Goal: Task Accomplishment & Management: Use online tool/utility

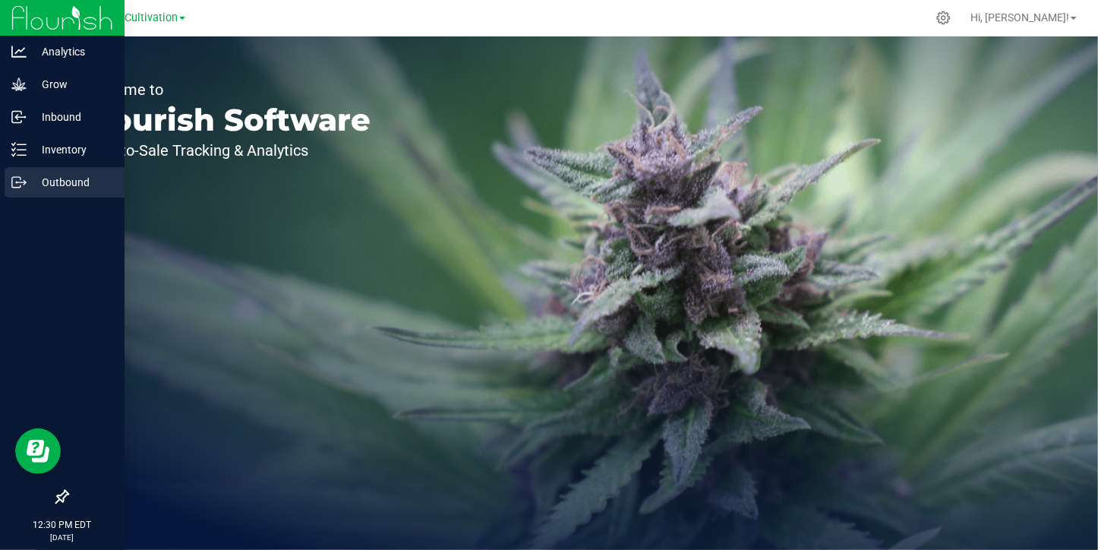
click at [44, 180] on p "Outbound" at bounding box center [72, 182] width 91 height 18
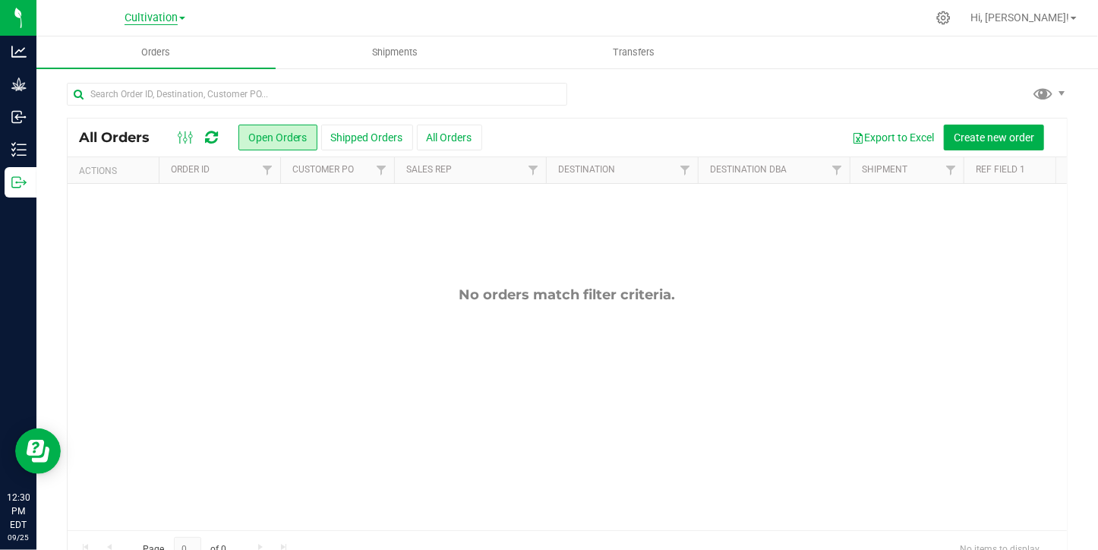
click at [151, 13] on span "Cultivation" at bounding box center [150, 18] width 53 height 14
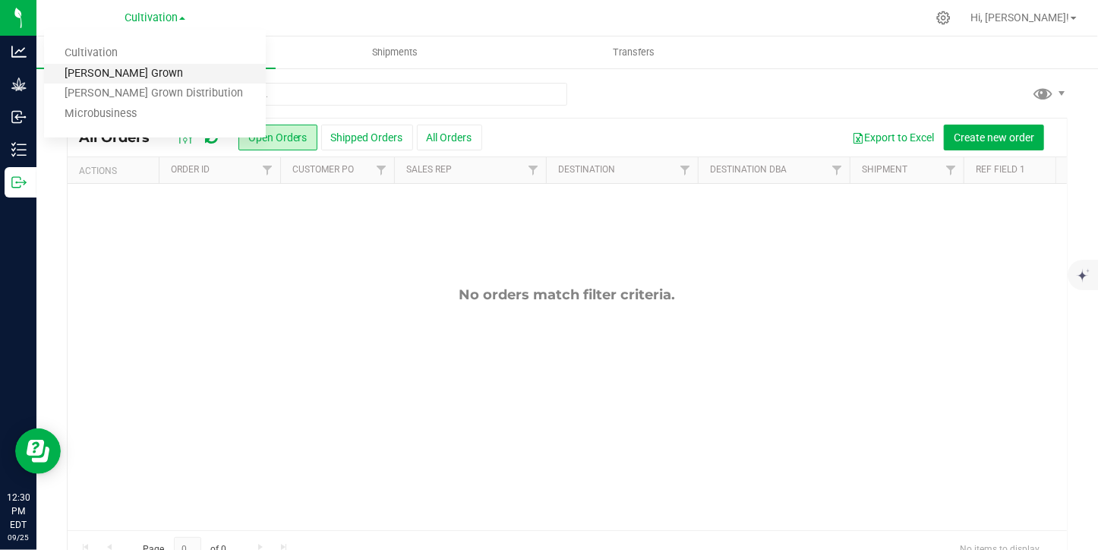
click at [137, 78] on link "[PERSON_NAME] Grown" at bounding box center [155, 74] width 222 height 20
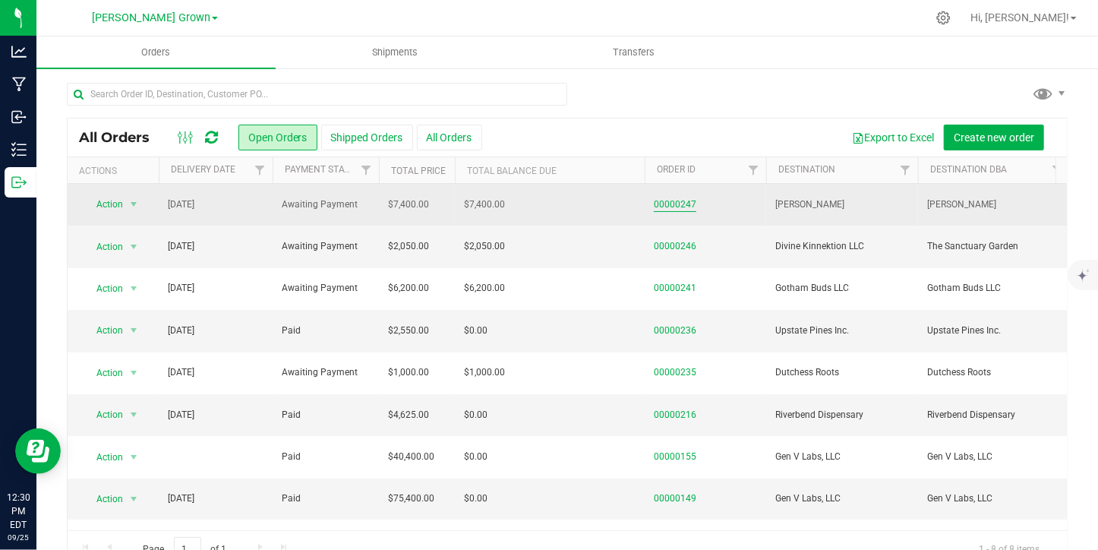
click at [661, 200] on link "00000247" at bounding box center [675, 204] width 43 height 14
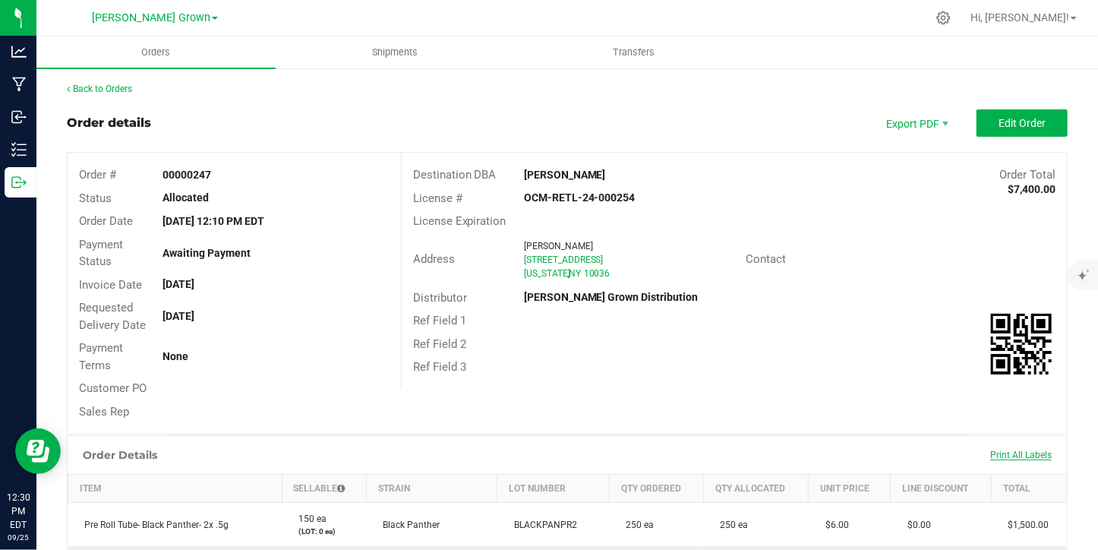
click at [1020, 451] on span "Print All Labels" at bounding box center [1020, 454] width 61 height 11
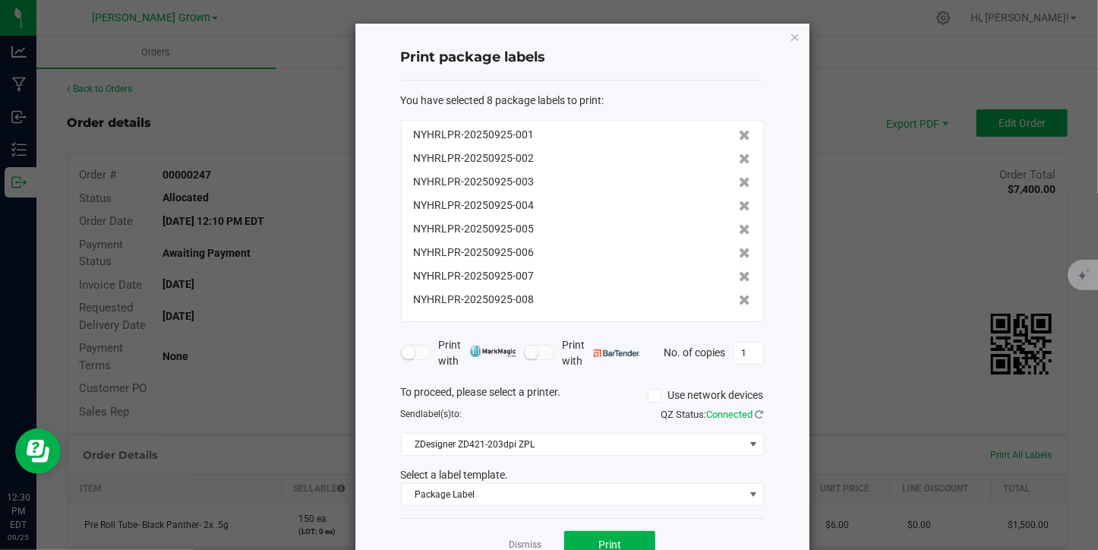
scroll to position [43, 0]
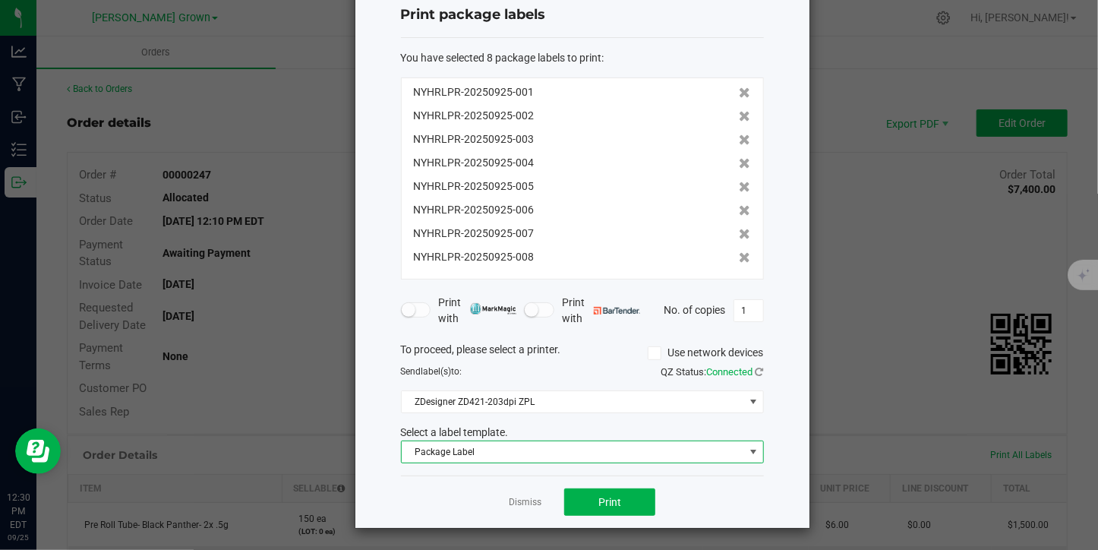
click at [637, 449] on span "Package Label" at bounding box center [573, 451] width 342 height 21
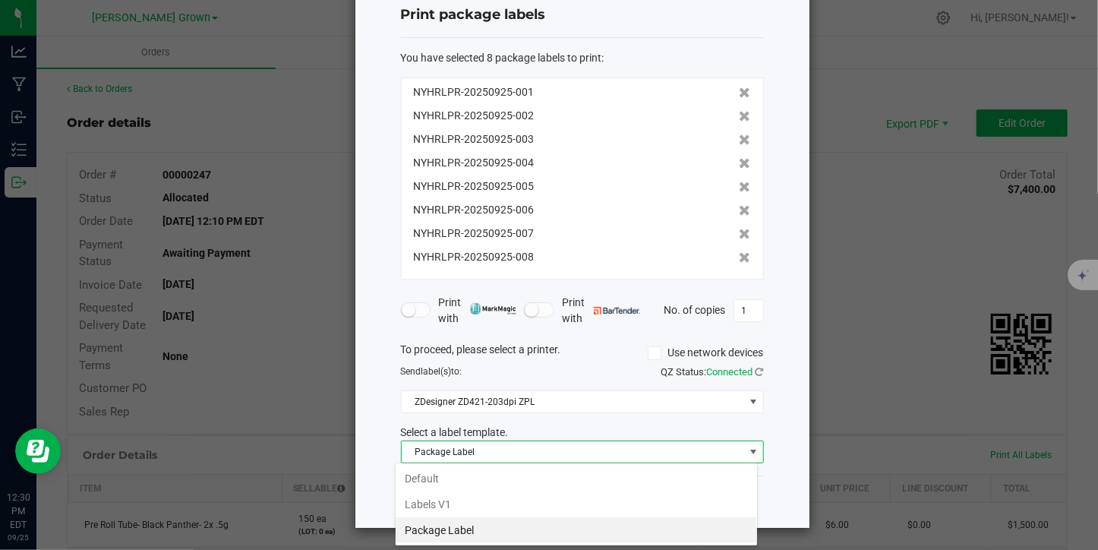
scroll to position [22, 363]
click at [637, 449] on span "Package Label" at bounding box center [573, 451] width 342 height 21
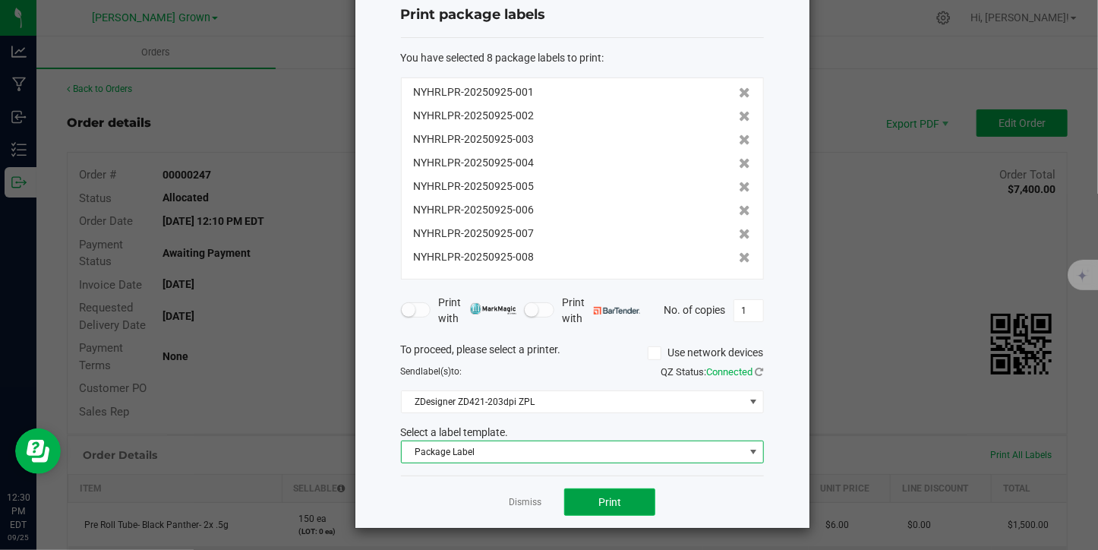
click at [601, 500] on span "Print" at bounding box center [609, 502] width 23 height 12
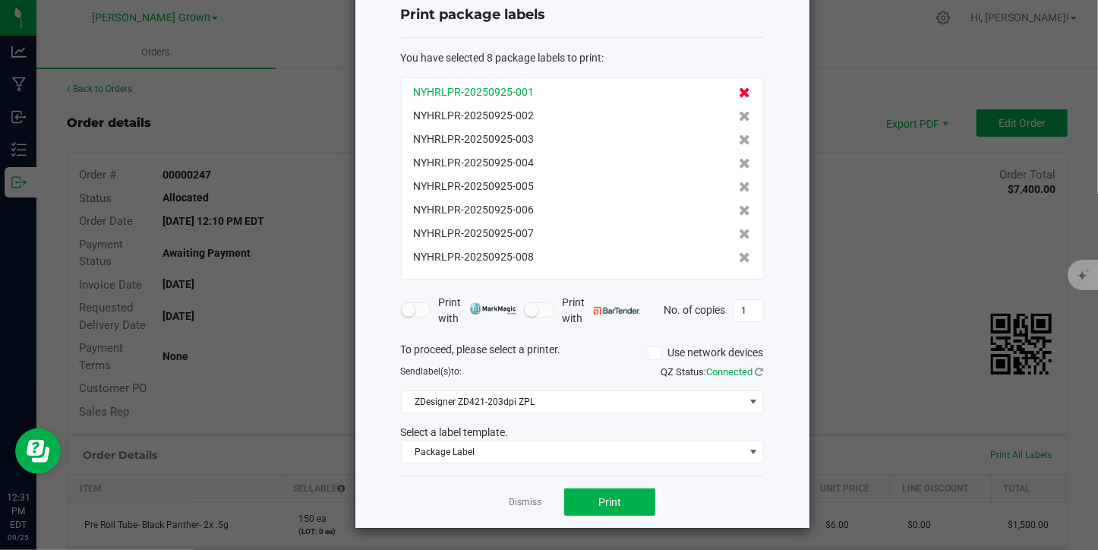
click at [739, 91] on icon at bounding box center [744, 92] width 11 height 11
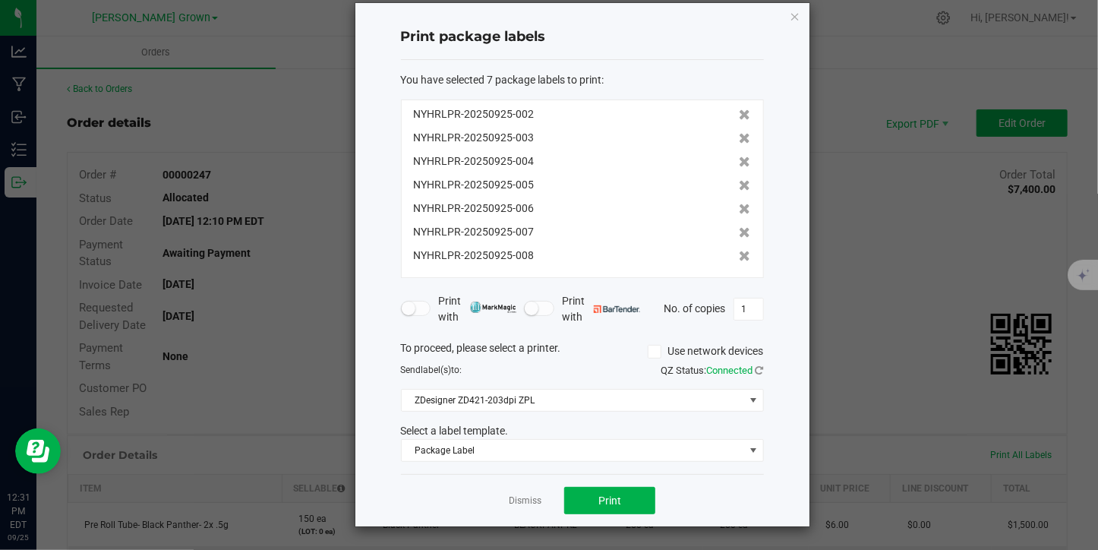
scroll to position [19, 0]
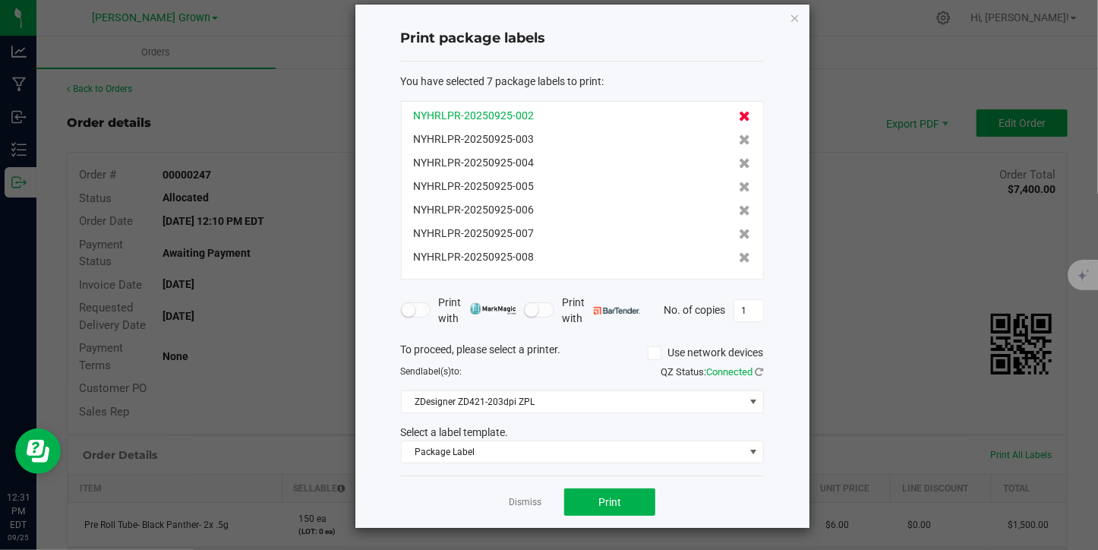
click at [739, 113] on icon at bounding box center [744, 116] width 11 height 11
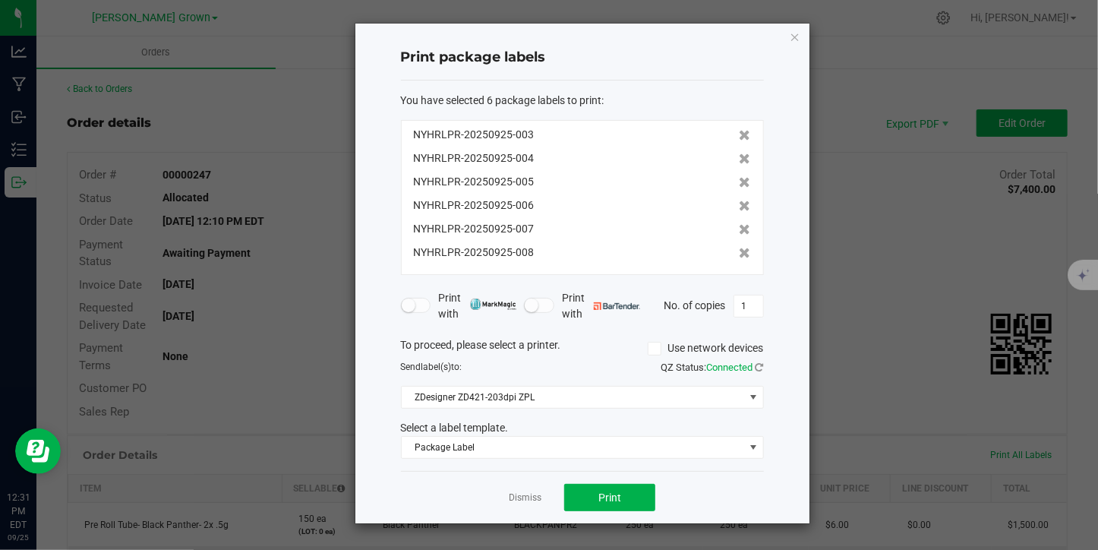
scroll to position [0, 0]
click at [739, 136] on icon at bounding box center [744, 135] width 11 height 11
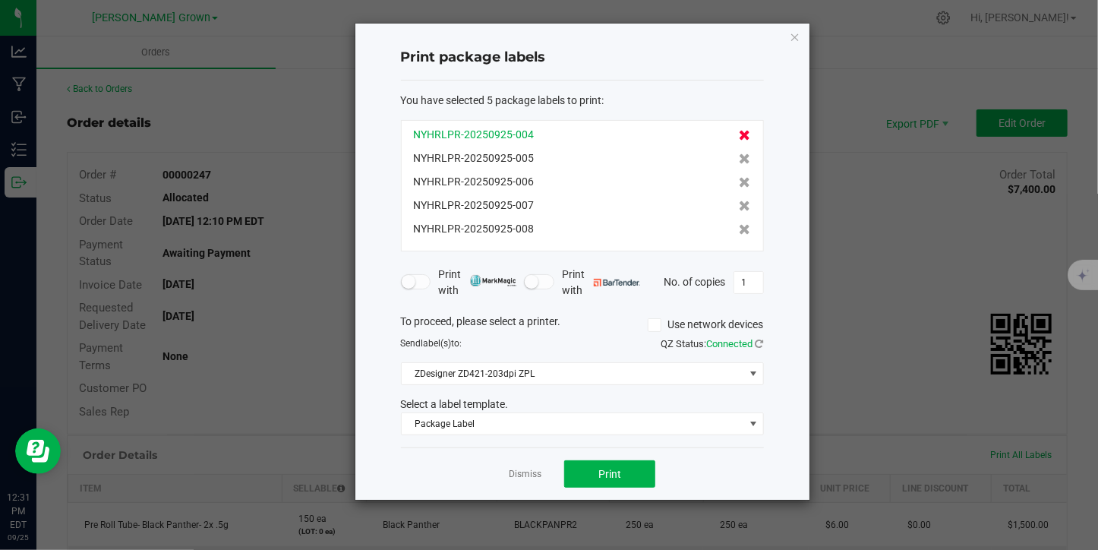
click at [739, 136] on icon at bounding box center [744, 135] width 11 height 11
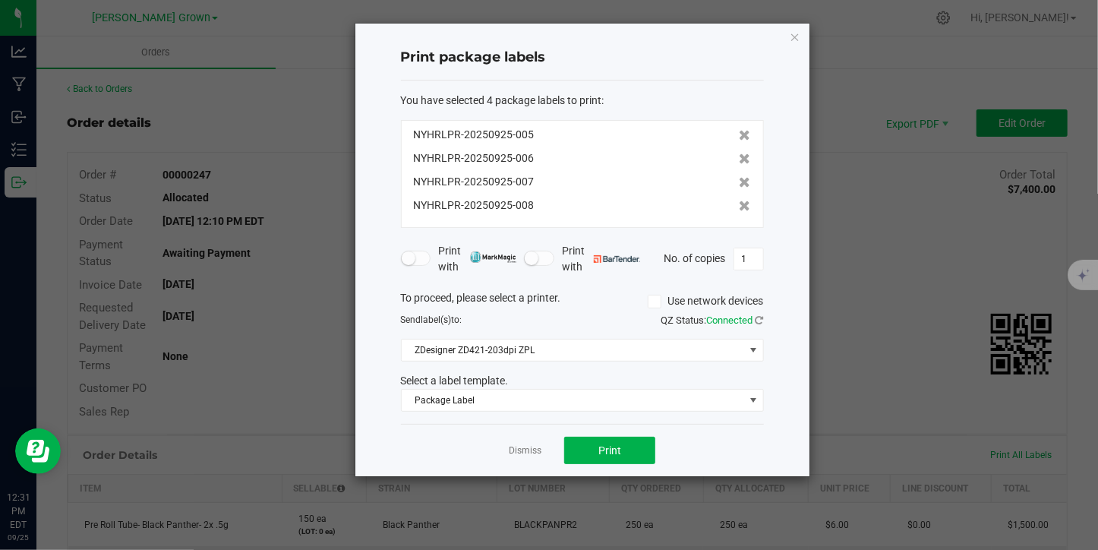
click at [739, 136] on icon at bounding box center [744, 135] width 11 height 11
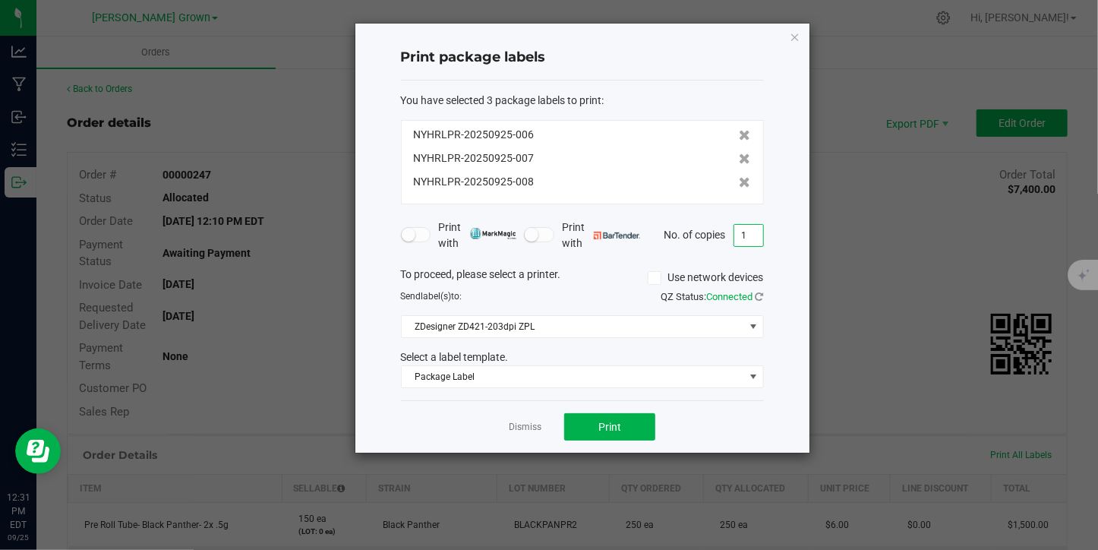
click at [745, 241] on input "1" at bounding box center [748, 235] width 29 height 21
type input "80"
click at [615, 423] on span "Print" at bounding box center [609, 427] width 23 height 12
click at [525, 421] on link "Dismiss" at bounding box center [525, 427] width 33 height 13
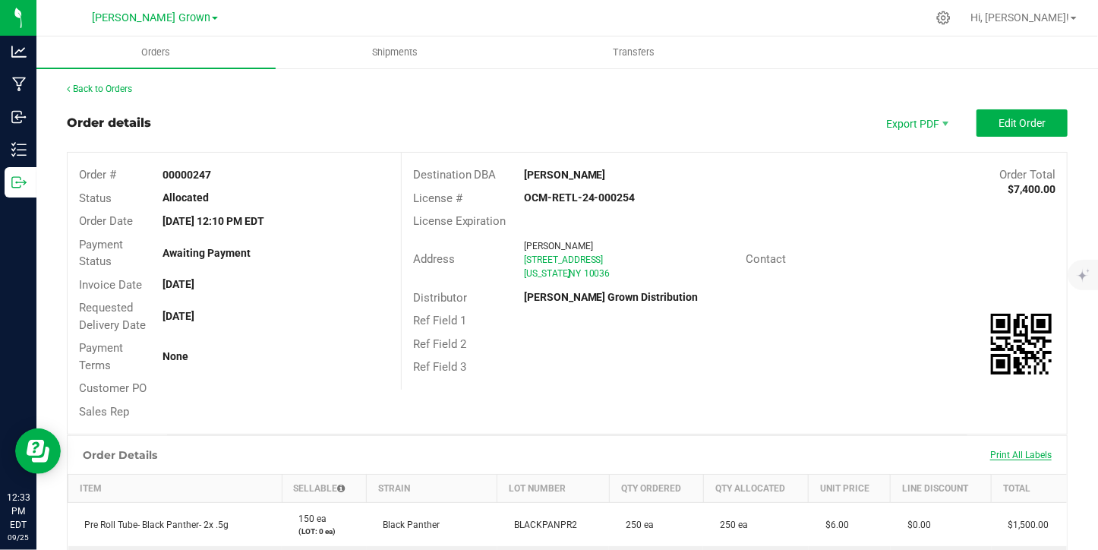
click at [1008, 449] on span "Print All Labels" at bounding box center [1020, 454] width 61 height 11
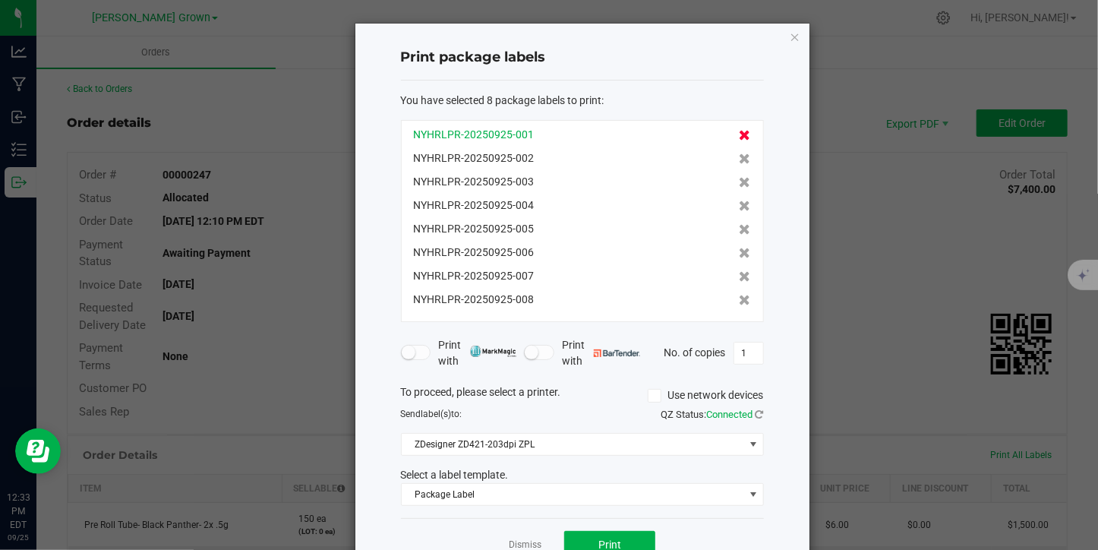
click at [739, 136] on icon at bounding box center [744, 135] width 11 height 11
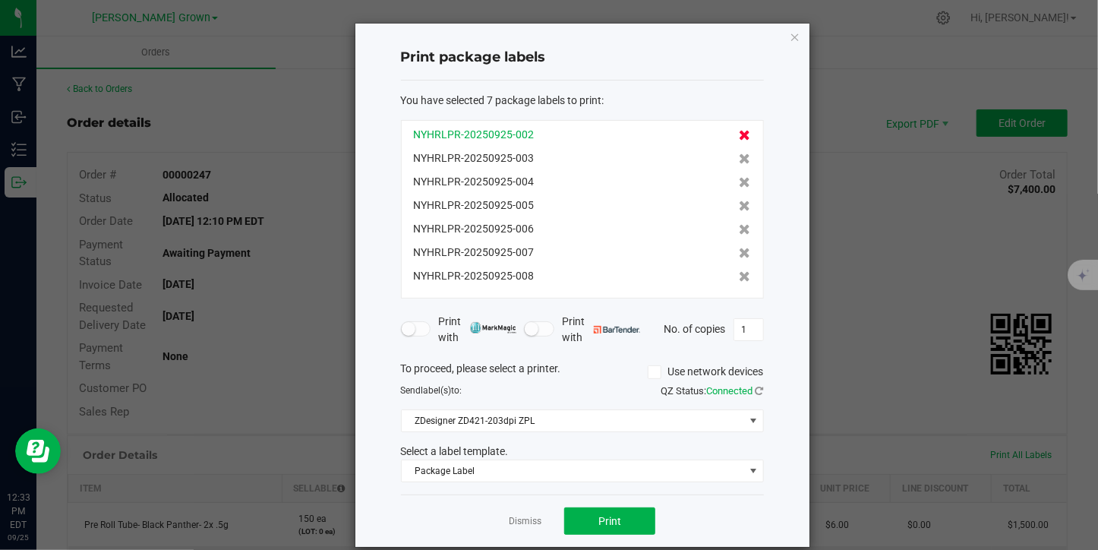
click at [739, 136] on icon at bounding box center [744, 135] width 11 height 11
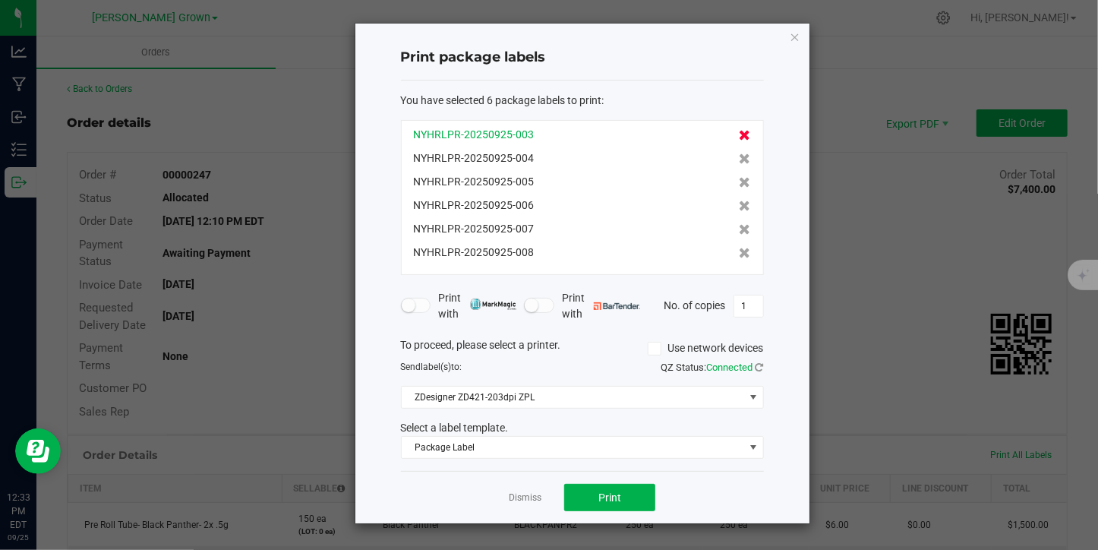
click at [739, 136] on icon at bounding box center [744, 135] width 11 height 11
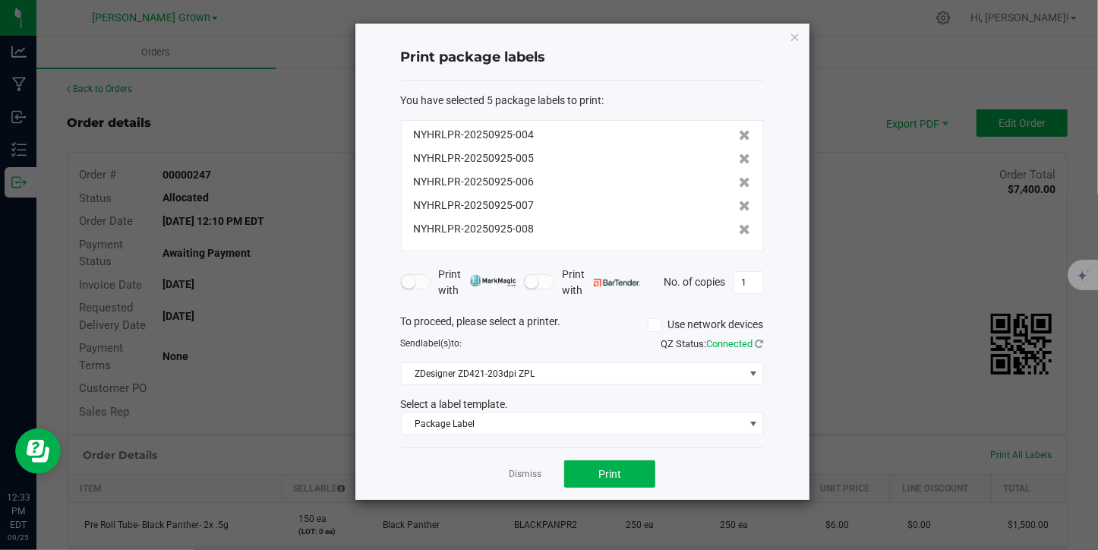
click at [739, 136] on icon at bounding box center [744, 135] width 11 height 11
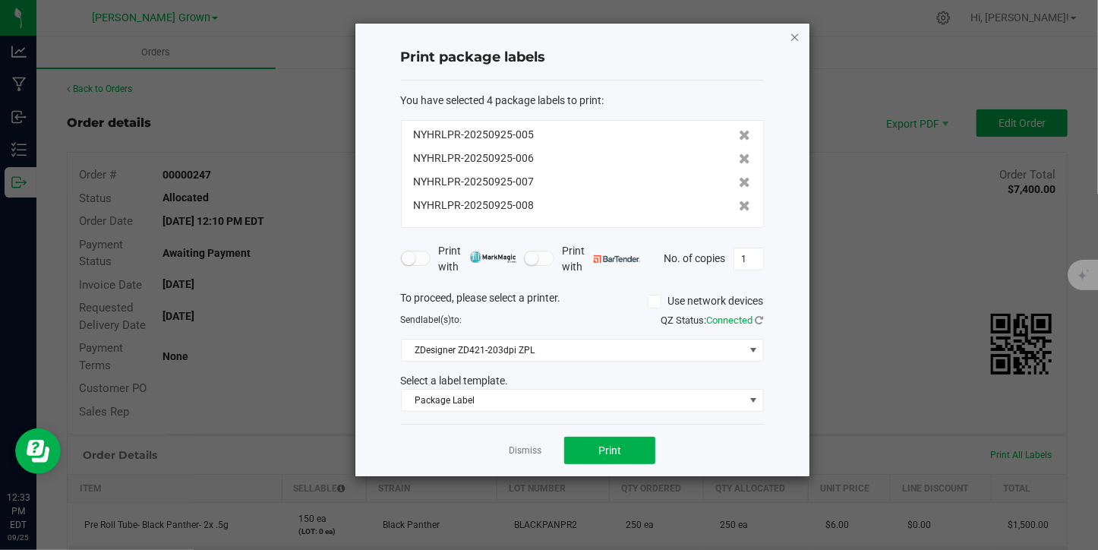
click at [794, 36] on icon "button" at bounding box center [794, 36] width 11 height 18
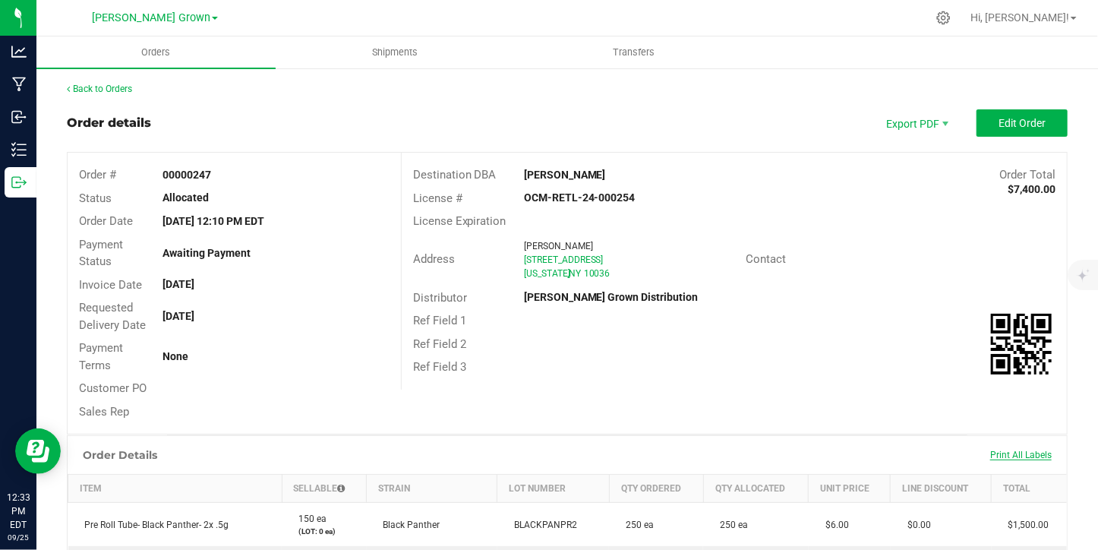
click at [999, 452] on span "Print All Labels" at bounding box center [1020, 454] width 61 height 11
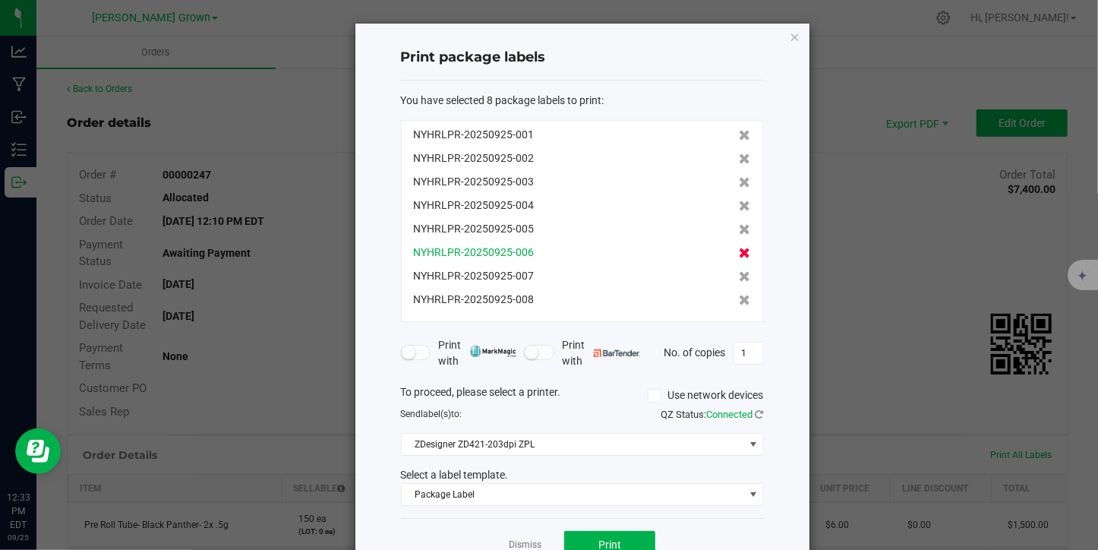
click at [739, 251] on icon at bounding box center [744, 252] width 11 height 11
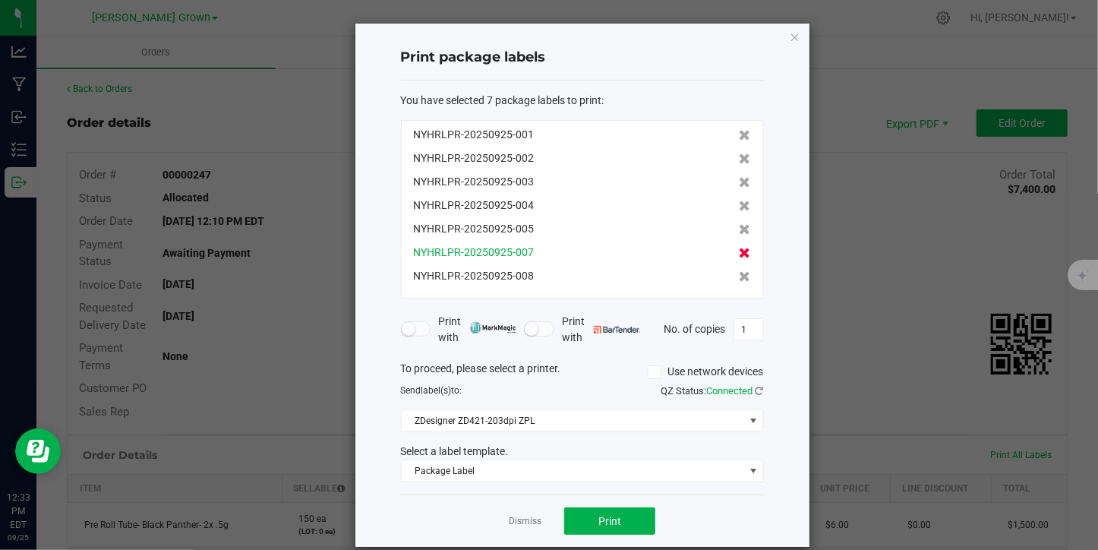
click at [739, 254] on icon at bounding box center [744, 252] width 11 height 11
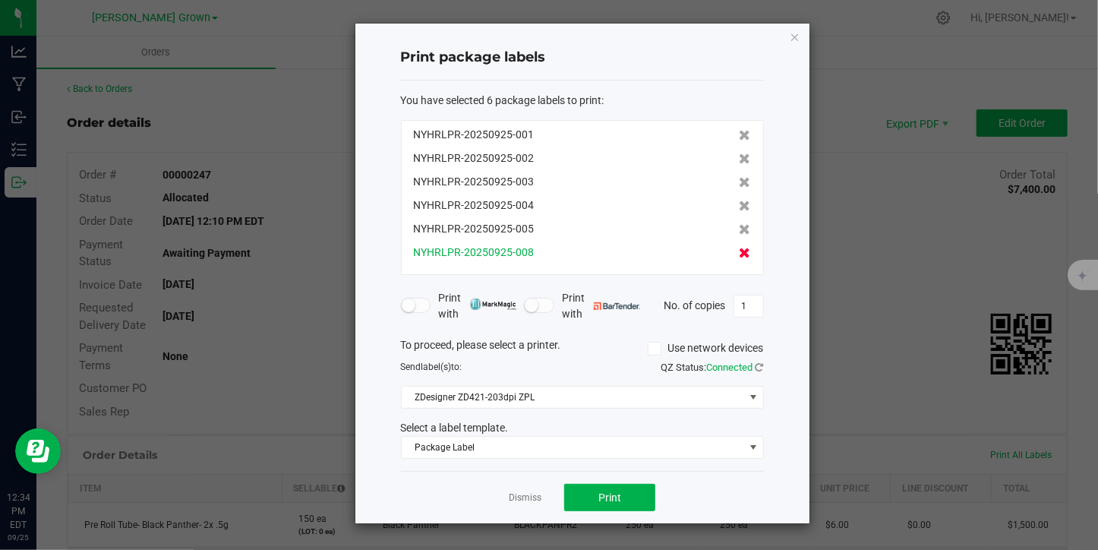
click at [739, 254] on icon at bounding box center [744, 252] width 11 height 11
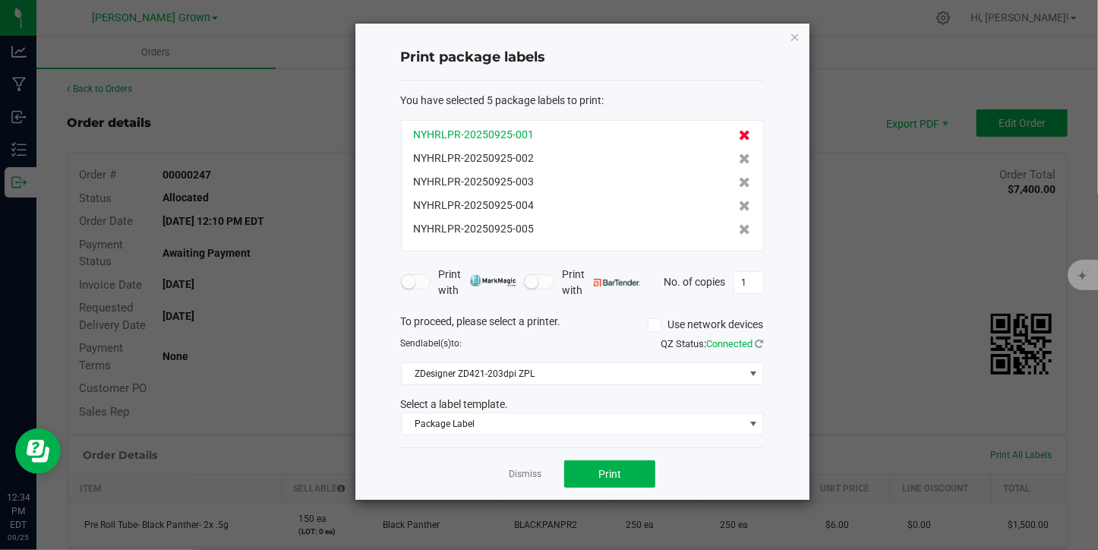
click at [739, 133] on icon at bounding box center [744, 135] width 11 height 11
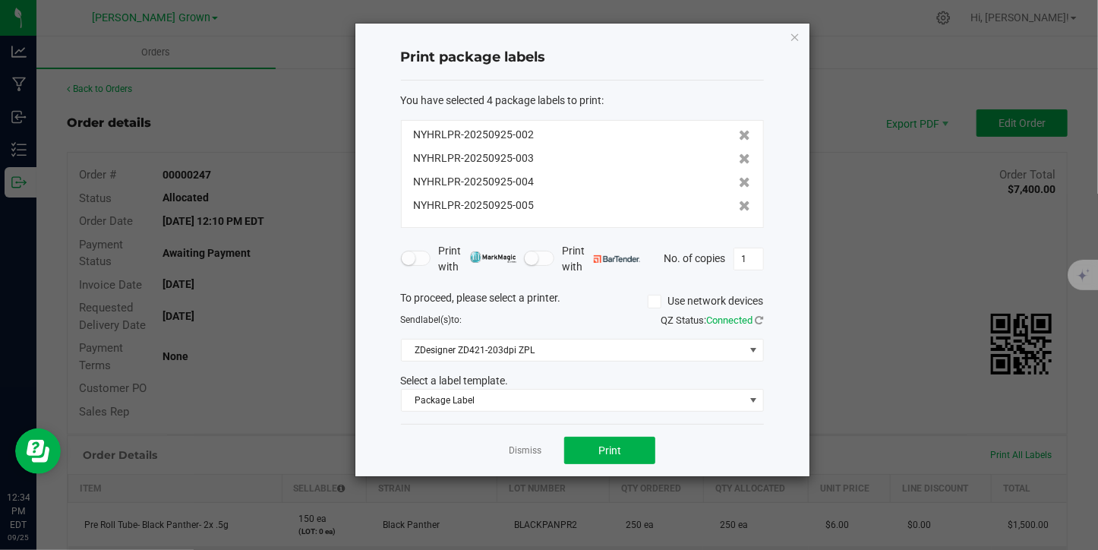
click at [739, 133] on icon at bounding box center [744, 135] width 11 height 11
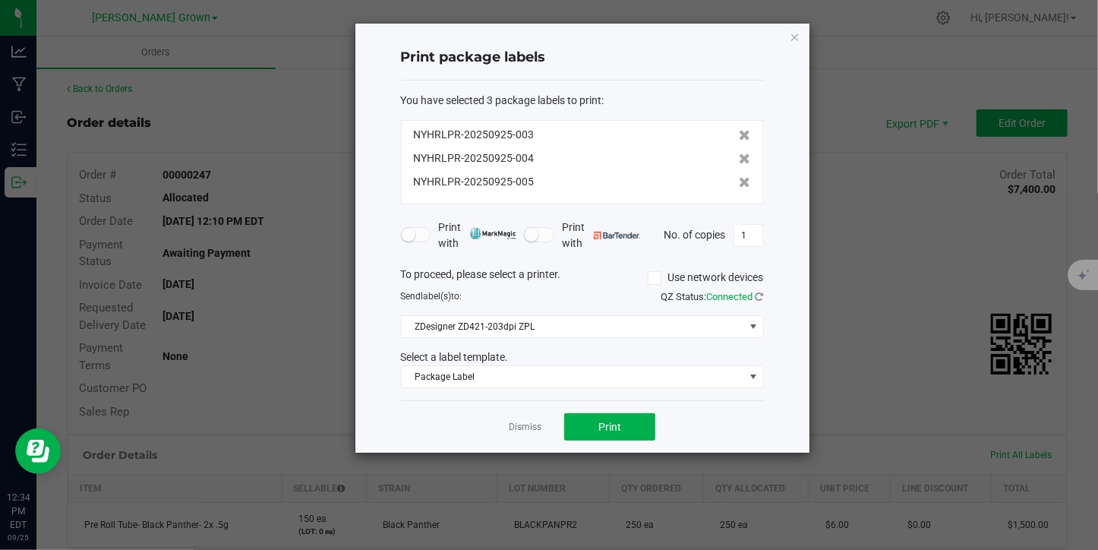
click at [739, 133] on icon at bounding box center [744, 135] width 11 height 11
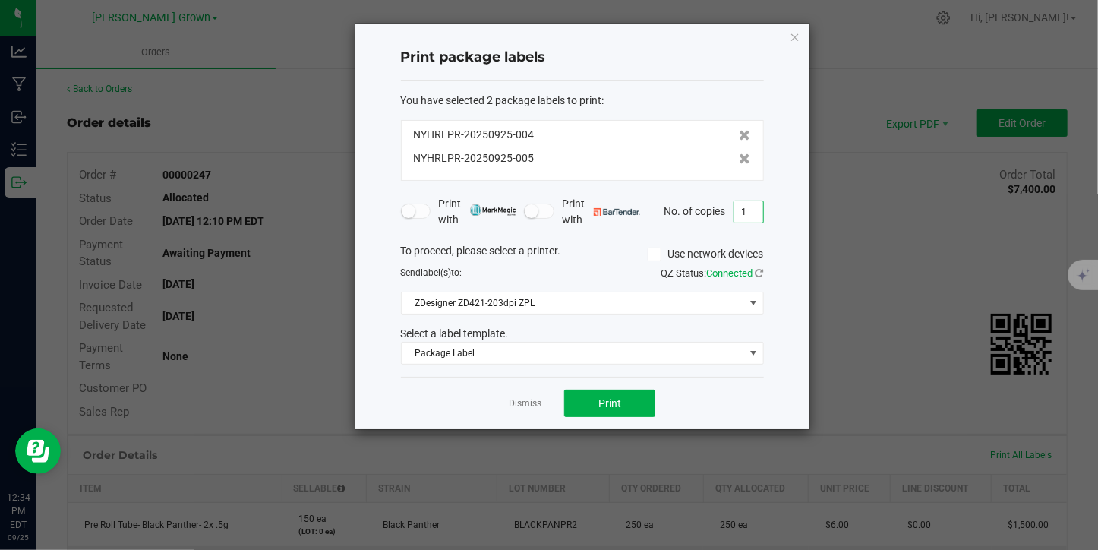
click at [745, 206] on input "1" at bounding box center [748, 211] width 29 height 21
type input "30"
click at [619, 393] on button "Print" at bounding box center [609, 402] width 91 height 27
click at [514, 403] on link "Dismiss" at bounding box center [525, 403] width 33 height 13
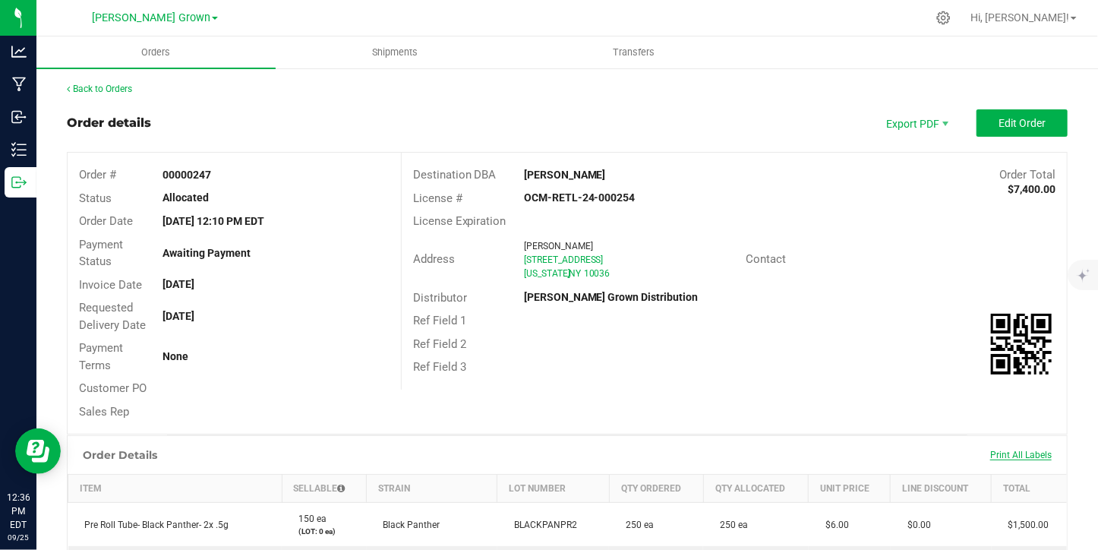
click at [997, 455] on span "Print All Labels" at bounding box center [1020, 454] width 61 height 11
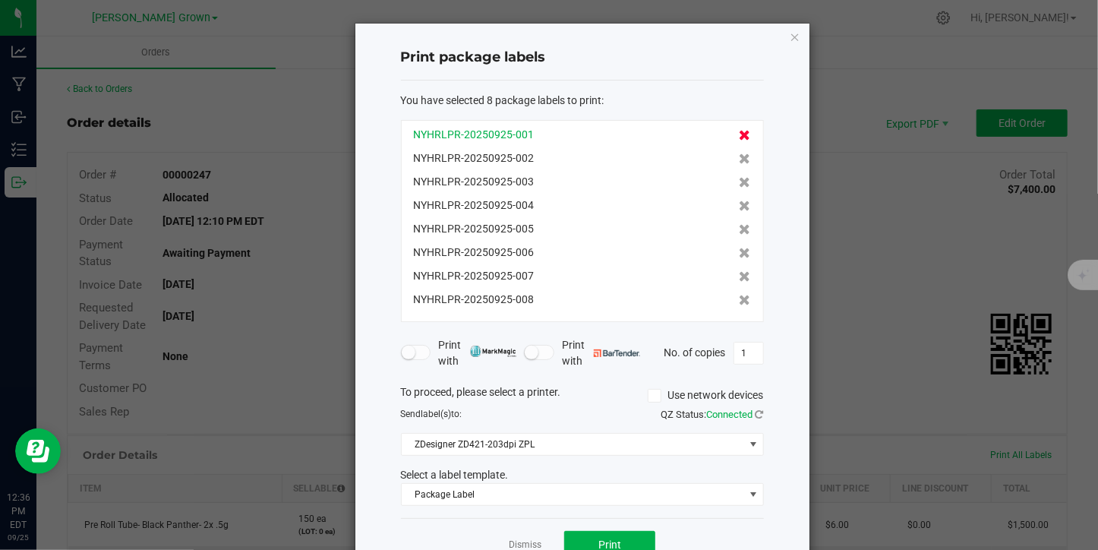
click at [739, 135] on icon at bounding box center [744, 135] width 11 height 11
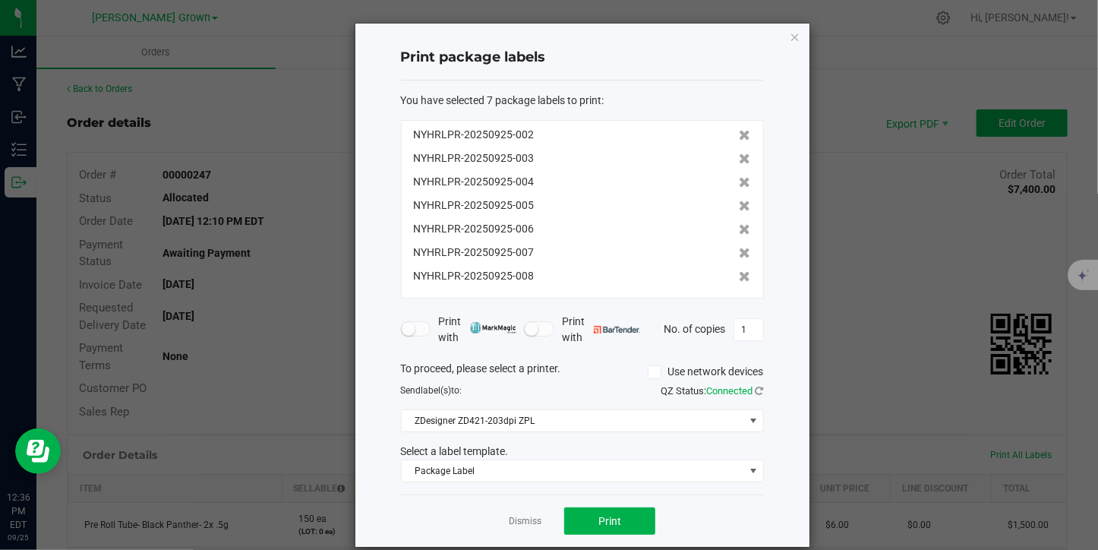
click at [739, 135] on icon at bounding box center [744, 135] width 11 height 11
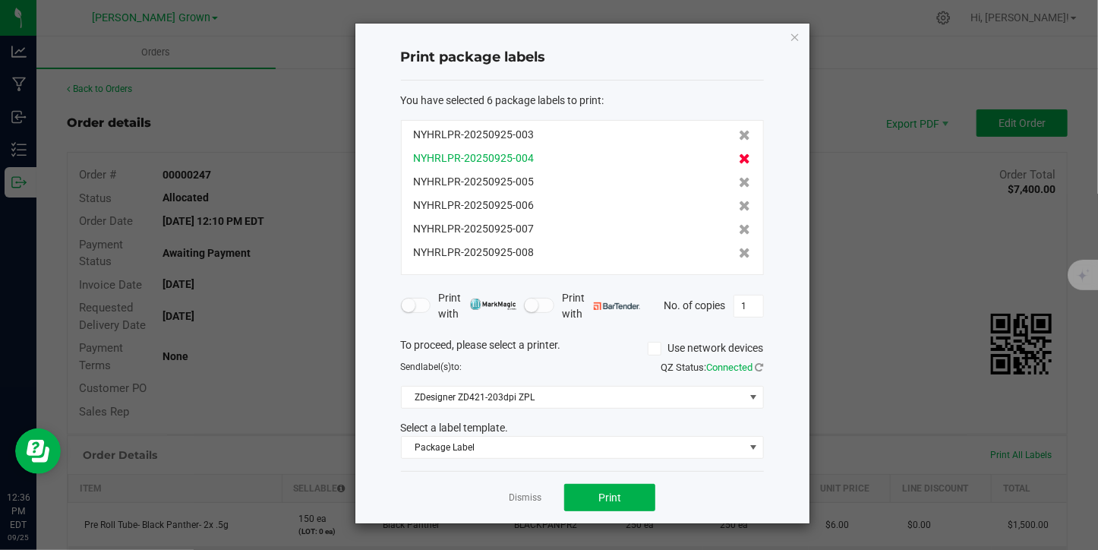
click at [739, 160] on icon at bounding box center [744, 158] width 11 height 11
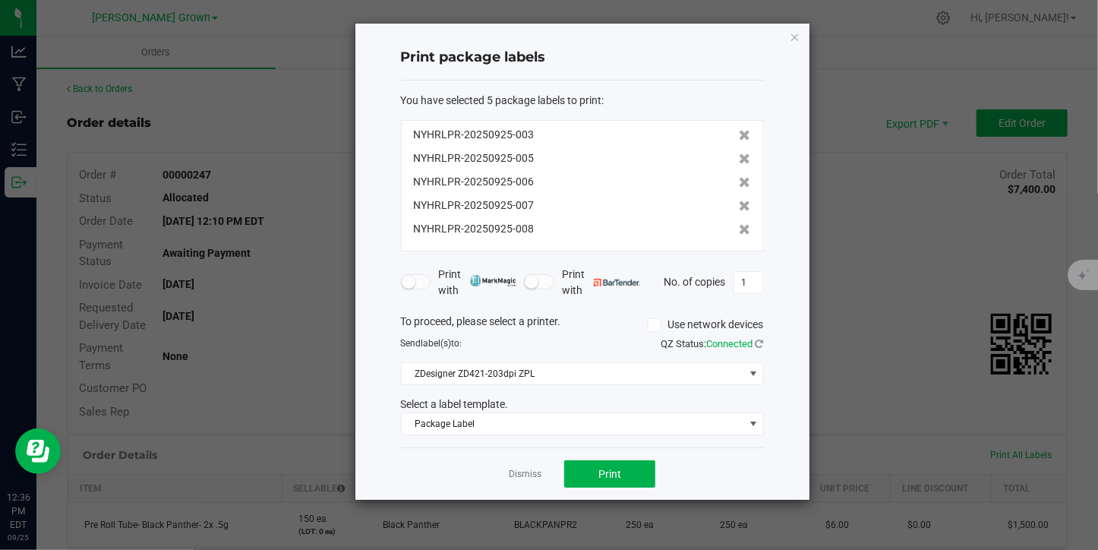
click at [739, 160] on icon at bounding box center [744, 158] width 11 height 11
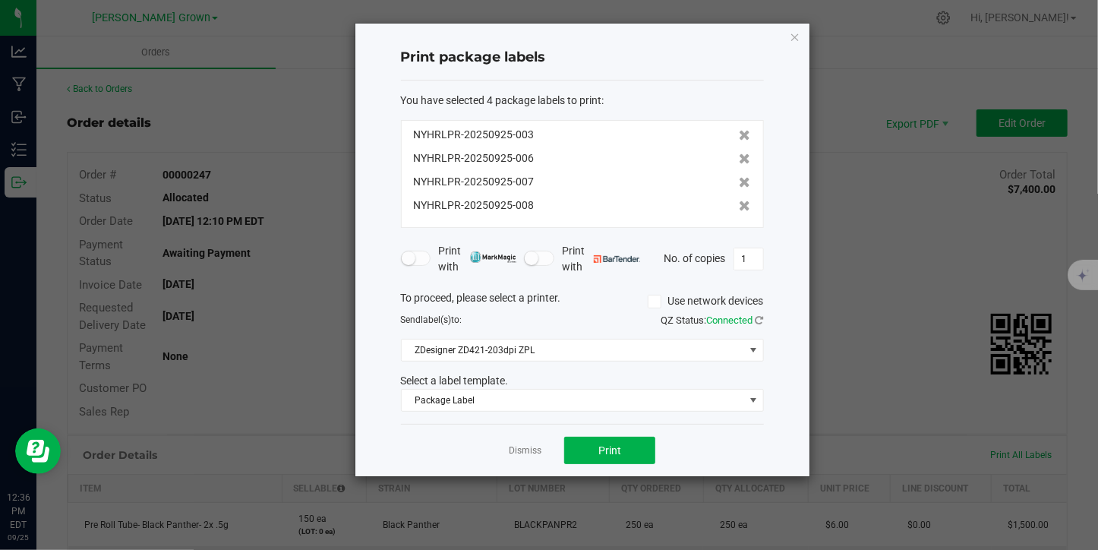
click at [739, 160] on icon at bounding box center [744, 158] width 11 height 11
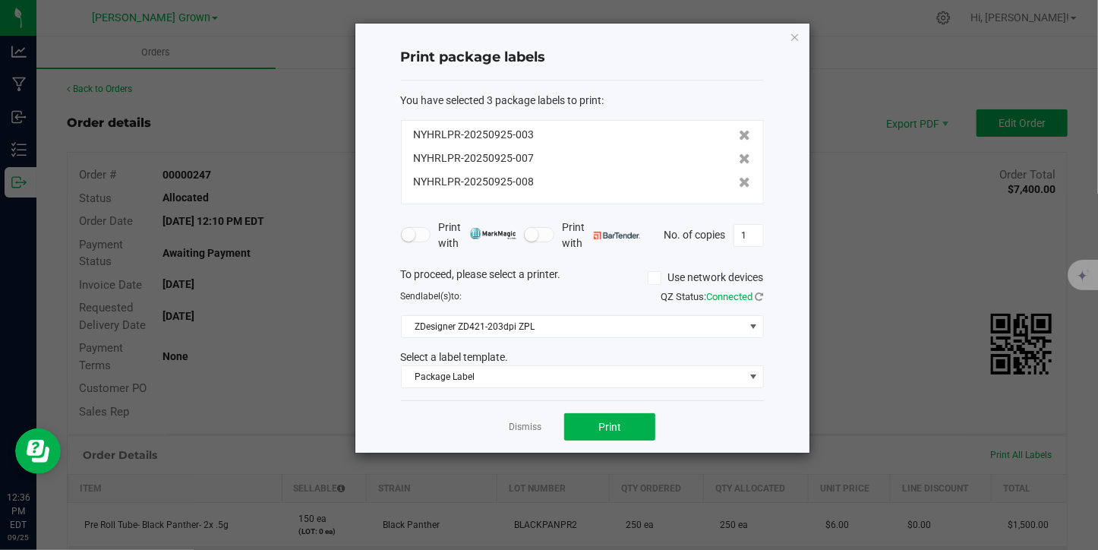
click at [739, 160] on icon at bounding box center [744, 158] width 11 height 11
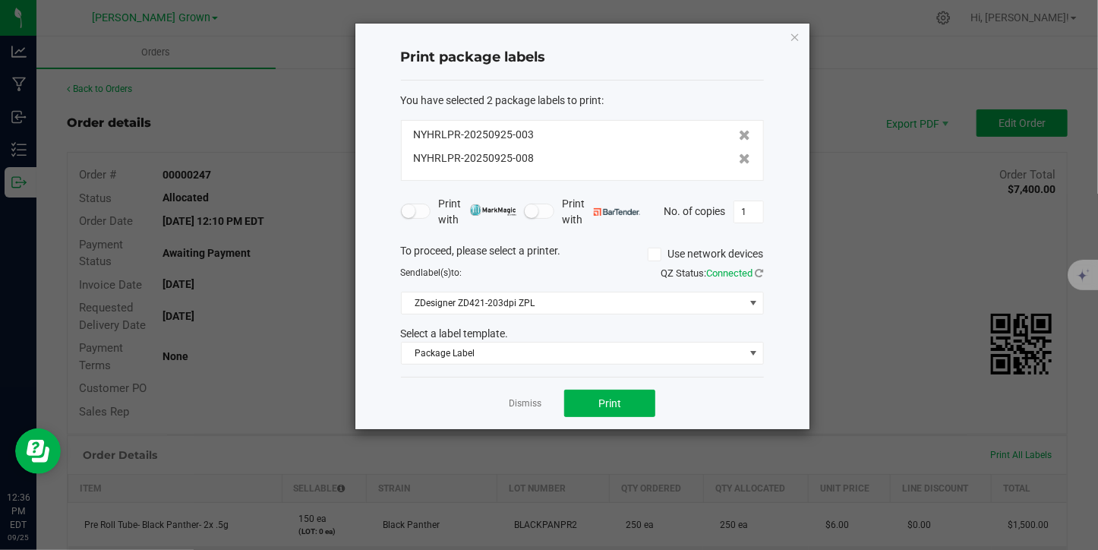
click at [739, 160] on icon at bounding box center [744, 158] width 11 height 11
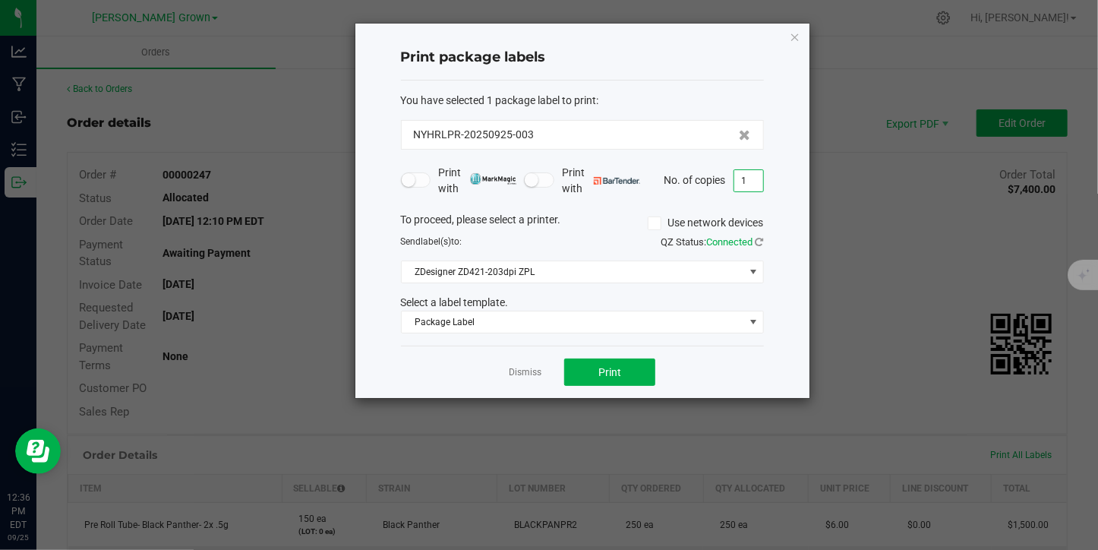
click at [751, 181] on input "1" at bounding box center [748, 180] width 29 height 21
type input "105"
click at [604, 360] on button "Print" at bounding box center [609, 371] width 91 height 27
click at [532, 369] on link "Dismiss" at bounding box center [525, 372] width 33 height 13
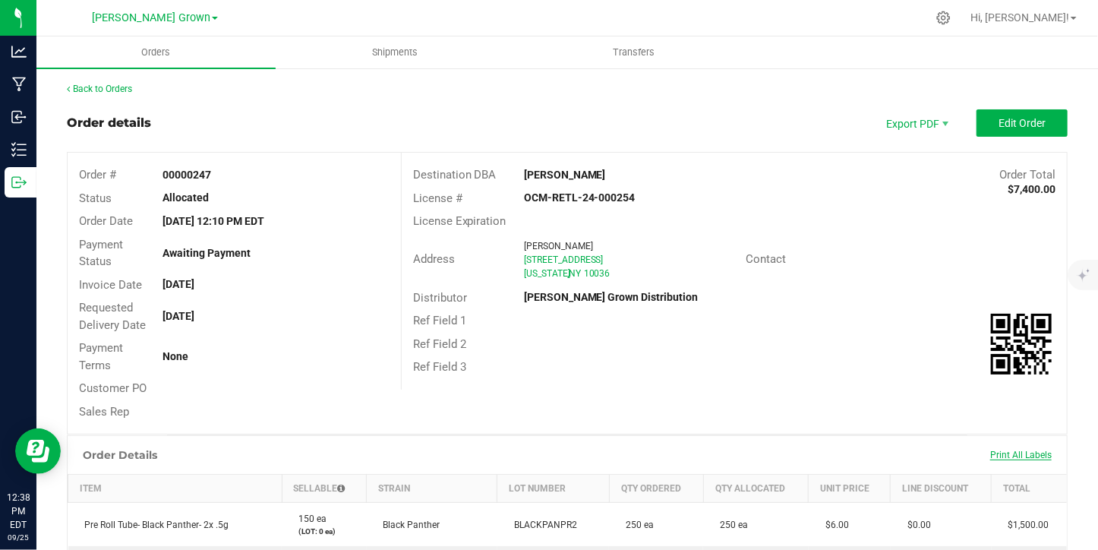
click at [990, 449] on span "Print All Labels" at bounding box center [1020, 454] width 61 height 11
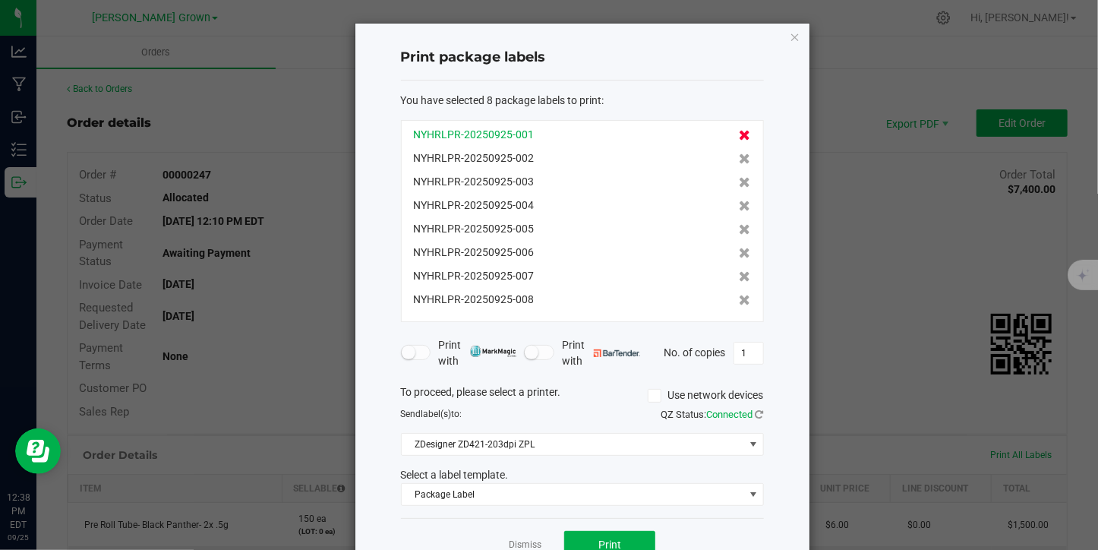
click at [739, 131] on icon at bounding box center [744, 135] width 11 height 11
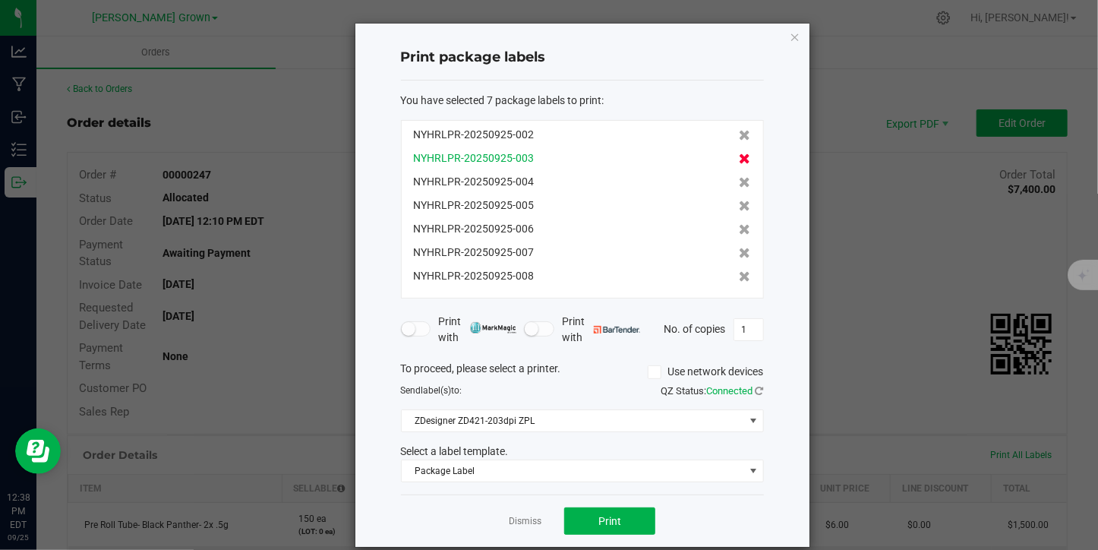
click at [739, 156] on icon at bounding box center [744, 158] width 11 height 11
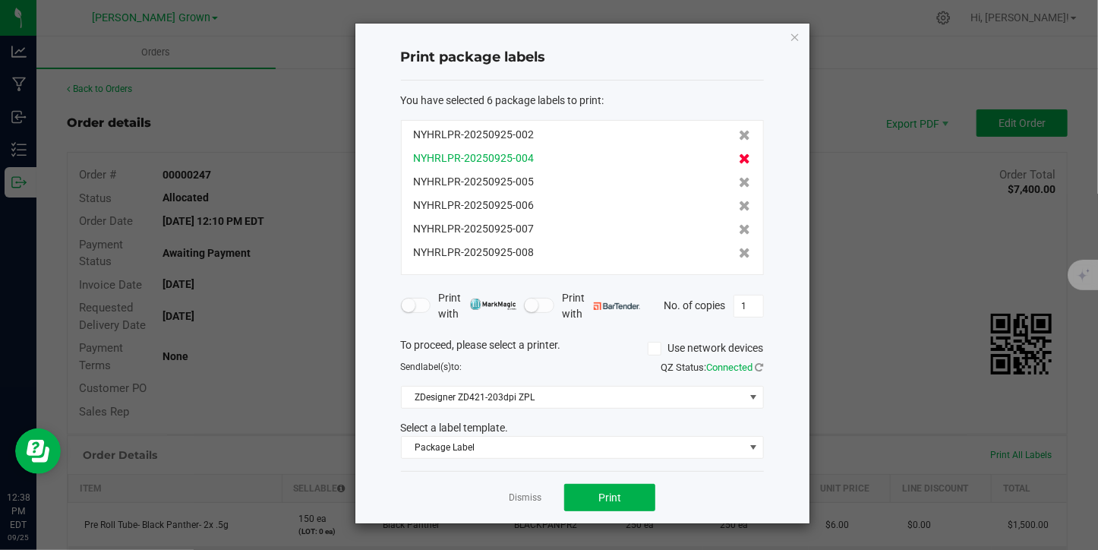
click at [739, 157] on icon at bounding box center [744, 158] width 11 height 11
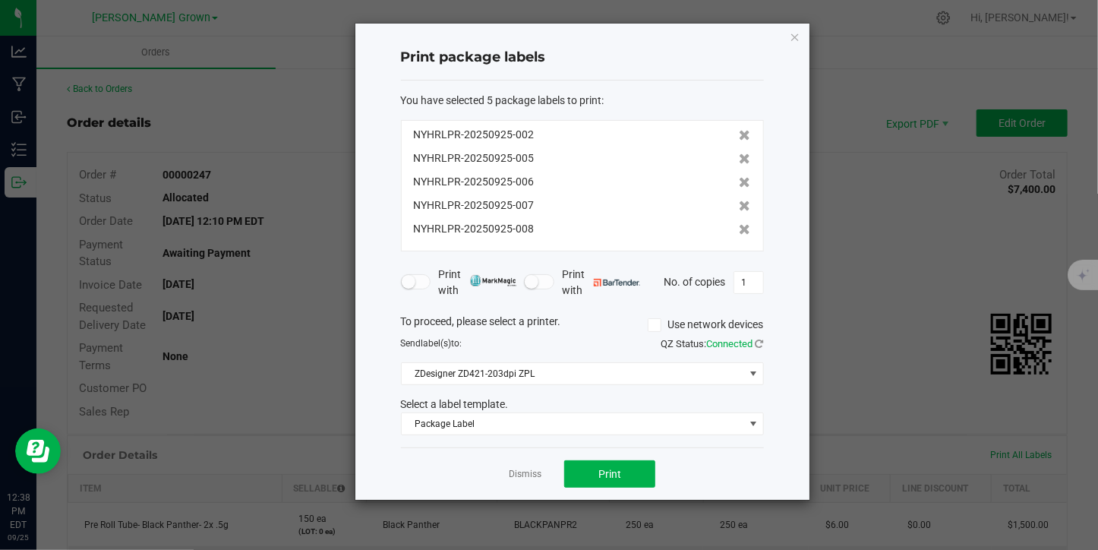
click at [739, 157] on icon at bounding box center [744, 158] width 11 height 11
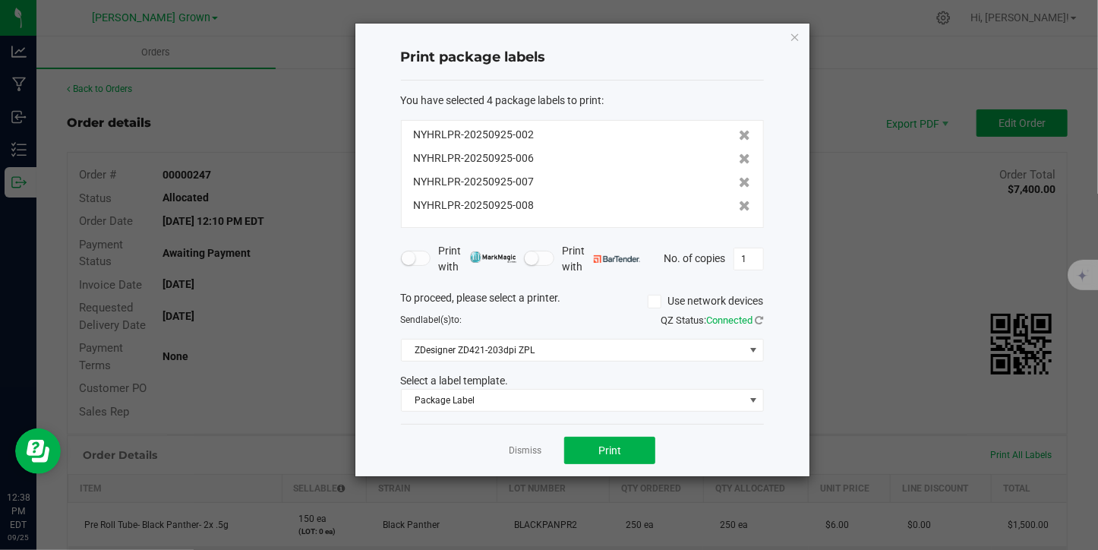
click at [739, 157] on icon at bounding box center [744, 158] width 11 height 11
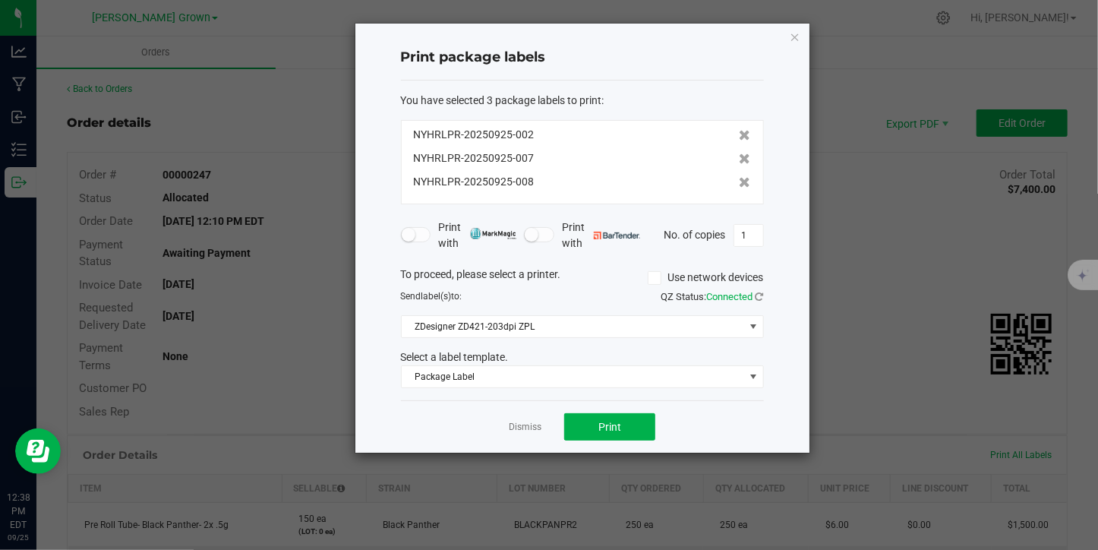
click at [739, 157] on icon at bounding box center [744, 158] width 11 height 11
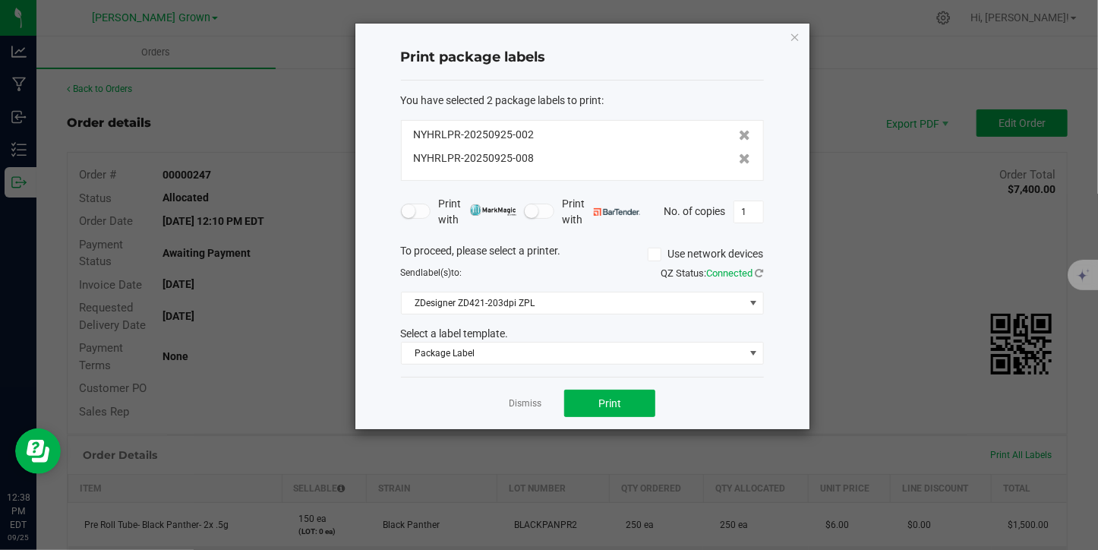
click at [739, 157] on icon at bounding box center [744, 158] width 11 height 11
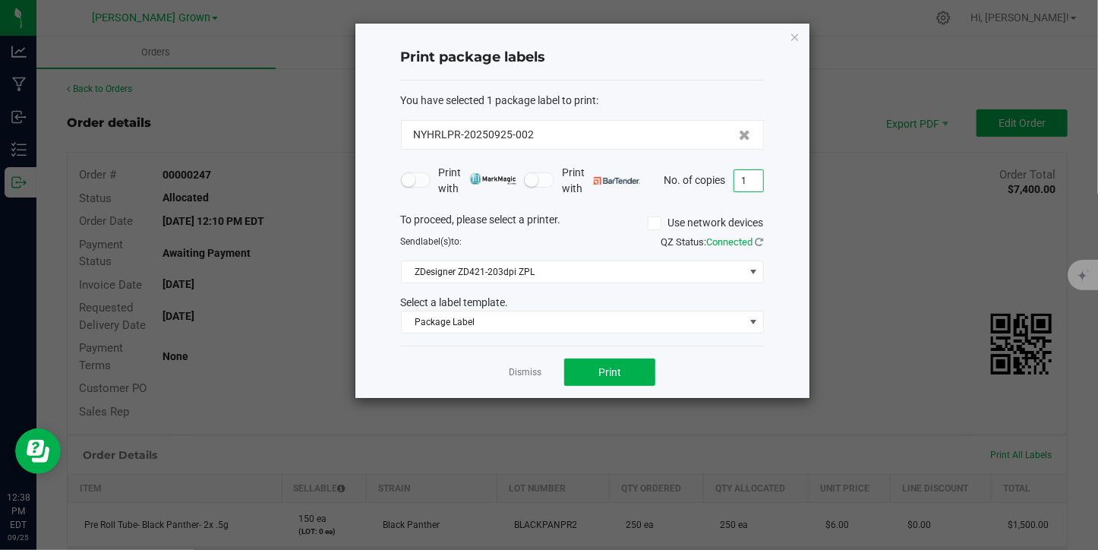
click at [750, 181] on input "1" at bounding box center [748, 180] width 29 height 21
click at [755, 181] on input "1" at bounding box center [748, 180] width 29 height 21
type input "155"
click at [622, 376] on button "Print" at bounding box center [609, 371] width 91 height 27
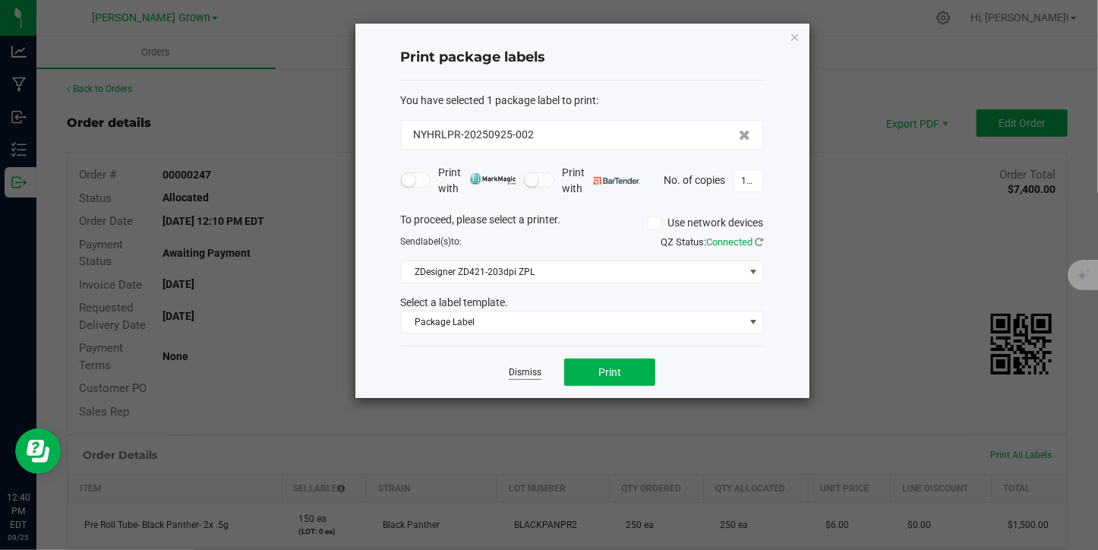
click at [511, 372] on link "Dismiss" at bounding box center [525, 372] width 33 height 13
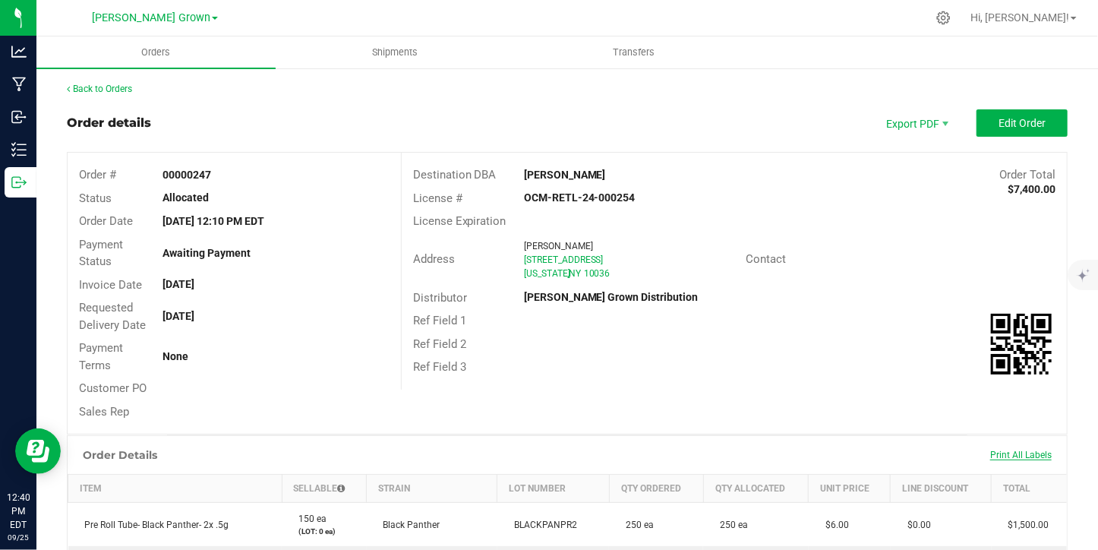
click at [1016, 457] on span "Print All Labels" at bounding box center [1020, 454] width 61 height 11
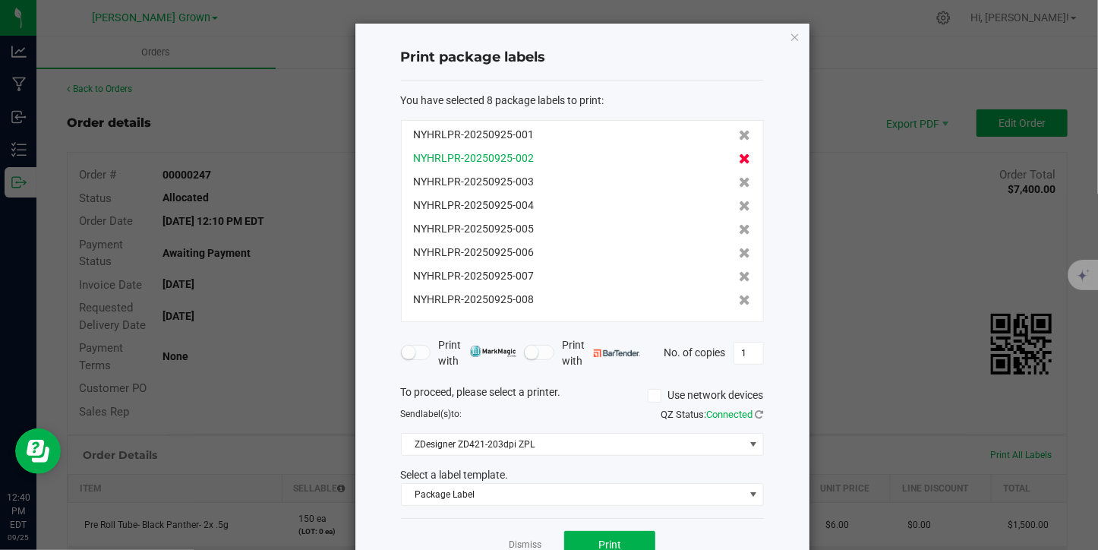
click at [739, 160] on icon at bounding box center [744, 158] width 11 height 11
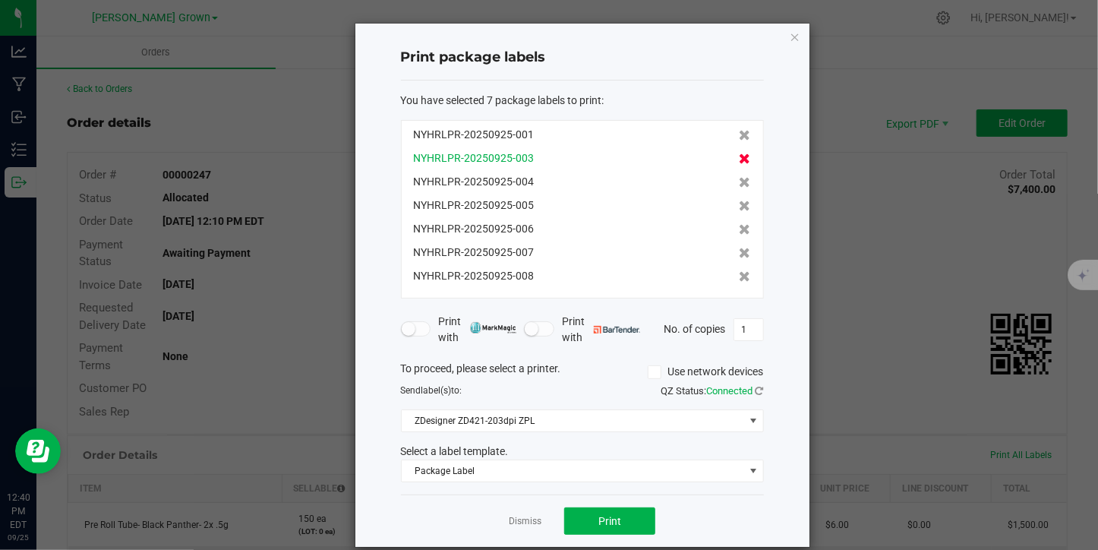
click at [739, 160] on icon at bounding box center [744, 158] width 11 height 11
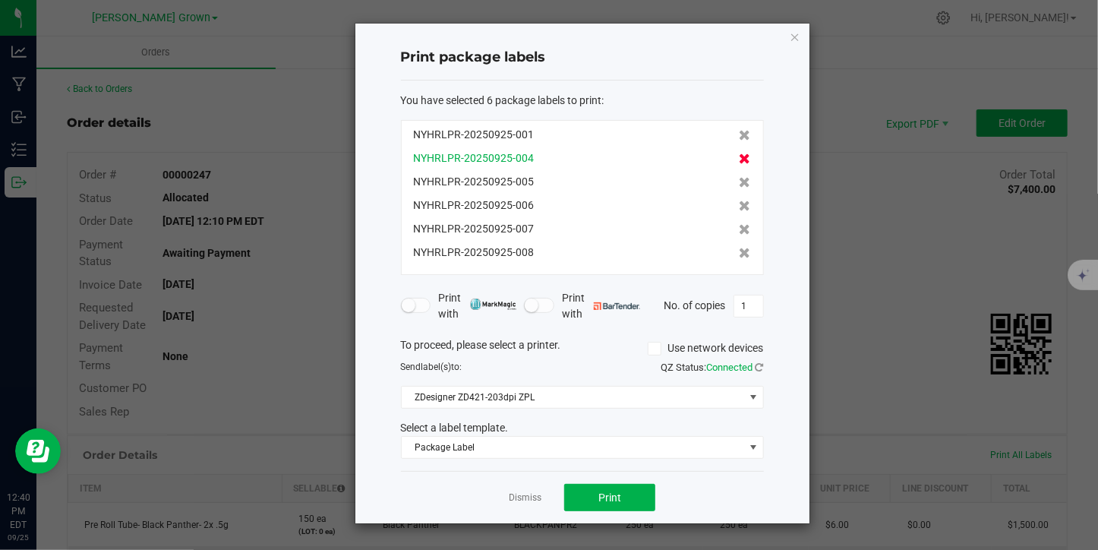
click at [739, 153] on icon at bounding box center [744, 158] width 11 height 11
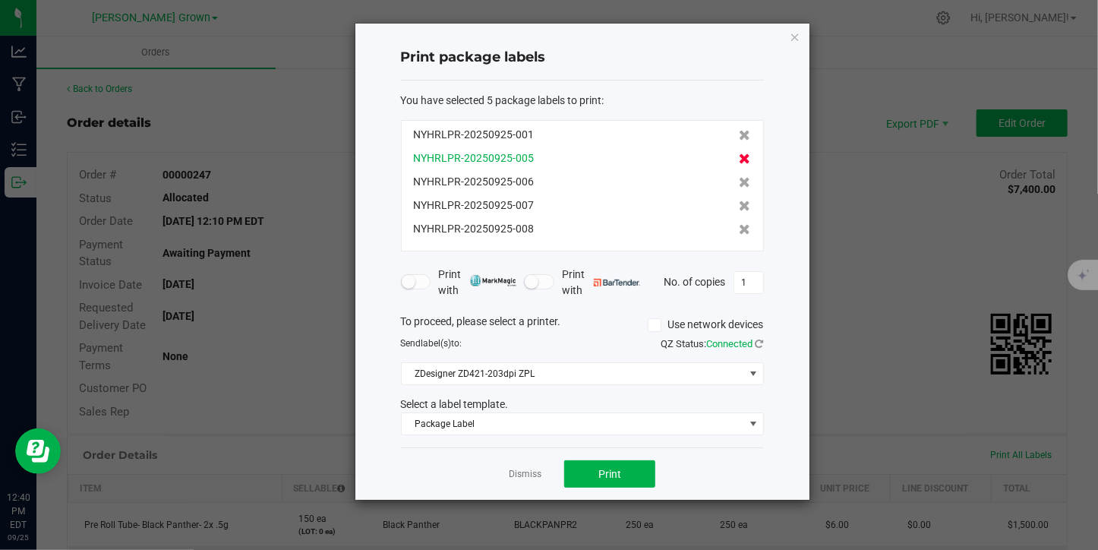
click at [739, 156] on icon at bounding box center [744, 158] width 11 height 11
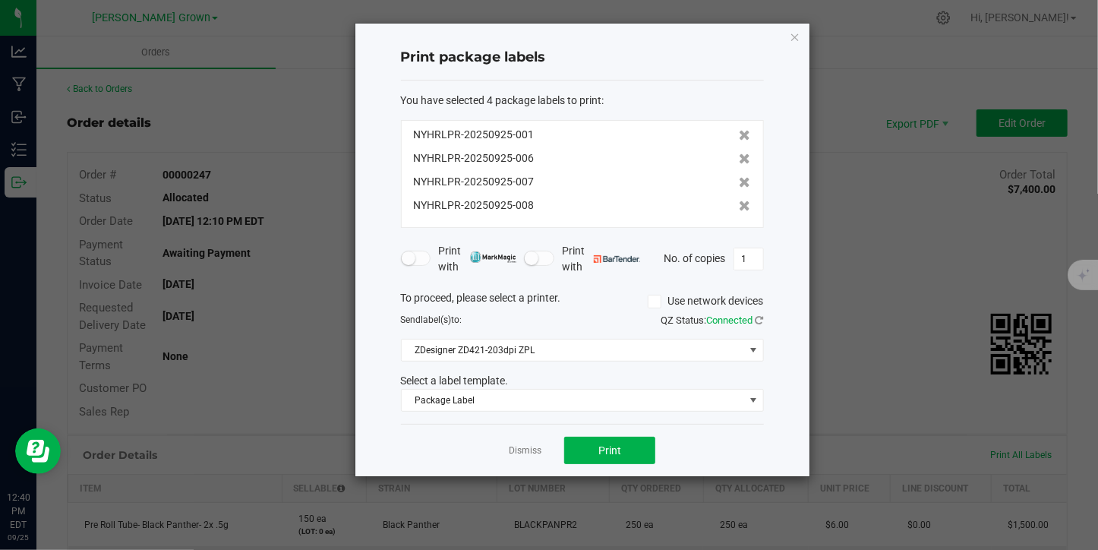
click at [739, 156] on icon at bounding box center [744, 158] width 11 height 11
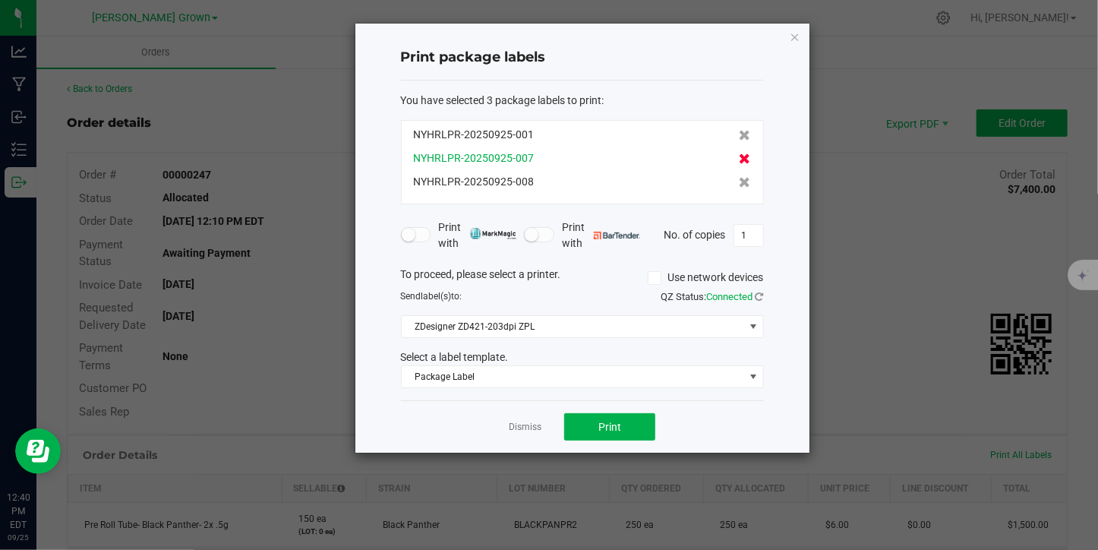
click at [739, 157] on icon at bounding box center [744, 158] width 11 height 11
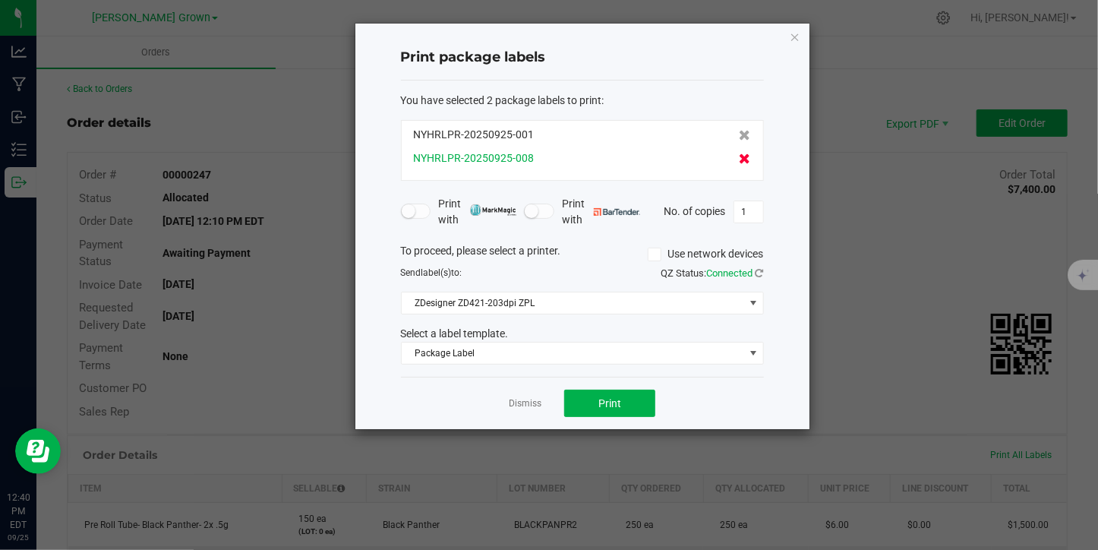
click at [739, 157] on icon at bounding box center [744, 158] width 11 height 11
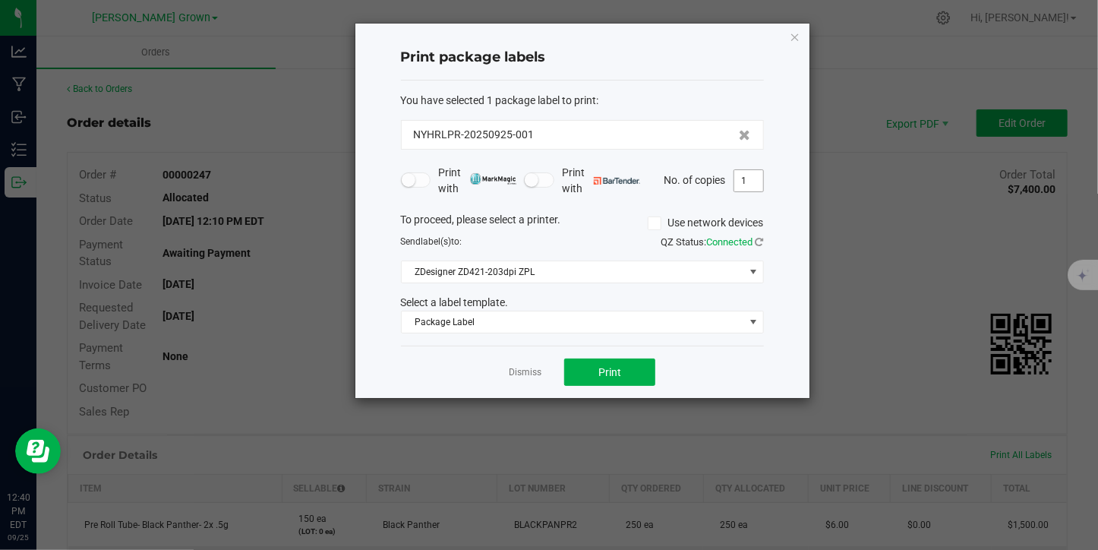
click at [758, 181] on input "1" at bounding box center [748, 180] width 29 height 21
type input "255"
click at [613, 367] on span "Print" at bounding box center [609, 372] width 23 height 12
click at [524, 369] on link "Dismiss" at bounding box center [525, 372] width 33 height 13
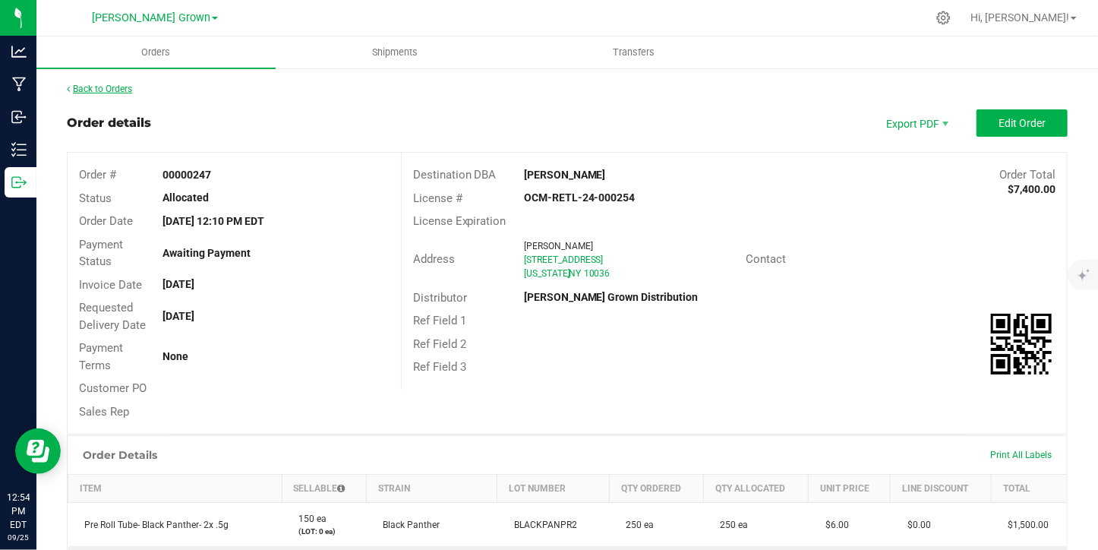
click at [116, 89] on link "Back to Orders" at bounding box center [99, 89] width 65 height 11
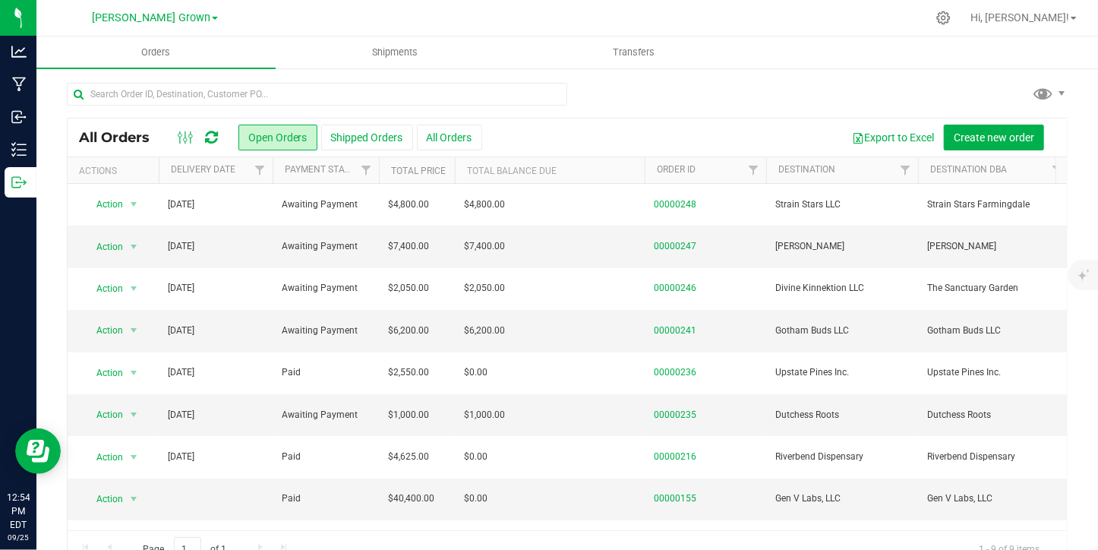
click at [789, 155] on div "All Orders Open Orders Shipped Orders All Orders Export to Excel Create new ord…" at bounding box center [567, 137] width 999 height 38
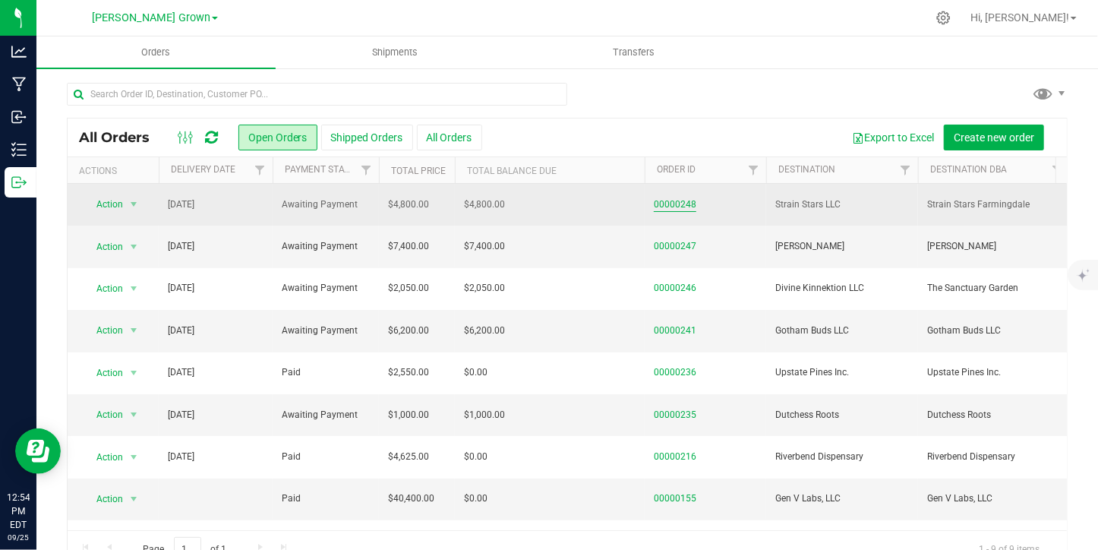
click at [689, 202] on link "00000248" at bounding box center [675, 204] width 43 height 14
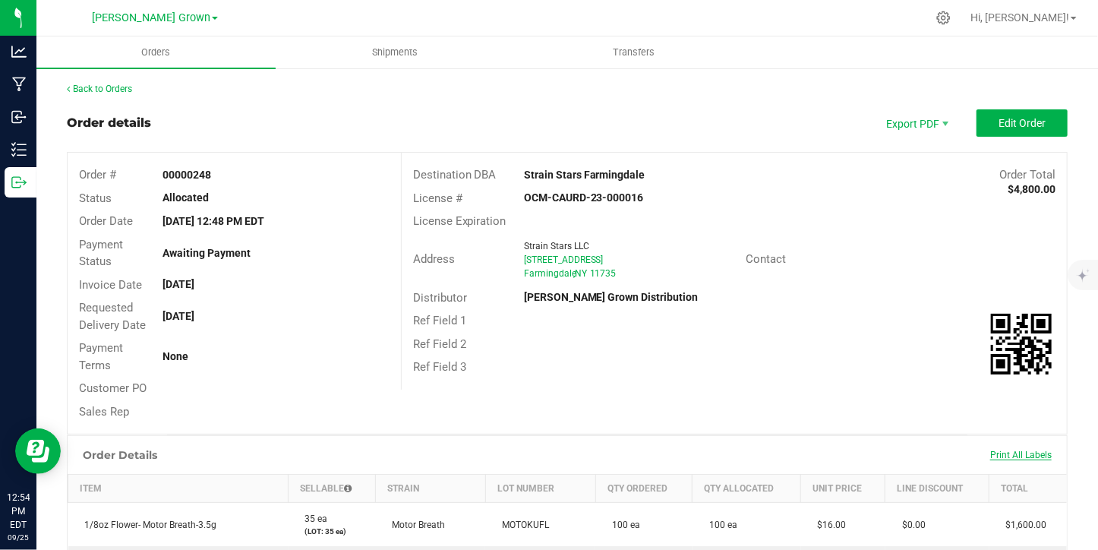
click at [1022, 452] on span "Print All Labels" at bounding box center [1020, 454] width 61 height 11
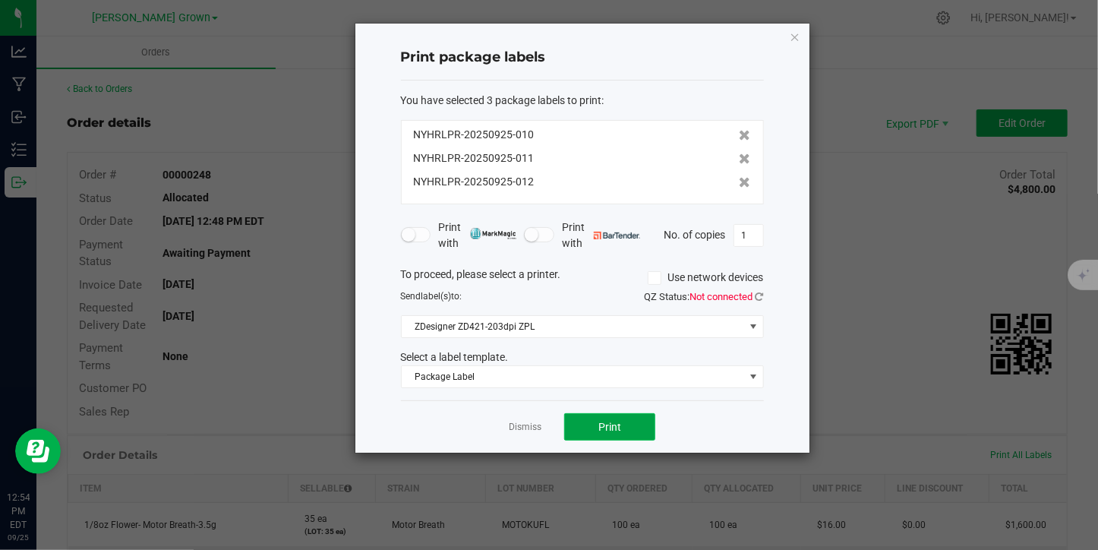
click at [623, 422] on button "Print" at bounding box center [609, 426] width 91 height 27
click at [752, 233] on input "1" at bounding box center [748, 235] width 29 height 21
type input "105"
click at [607, 424] on span "Print" at bounding box center [609, 427] width 23 height 12
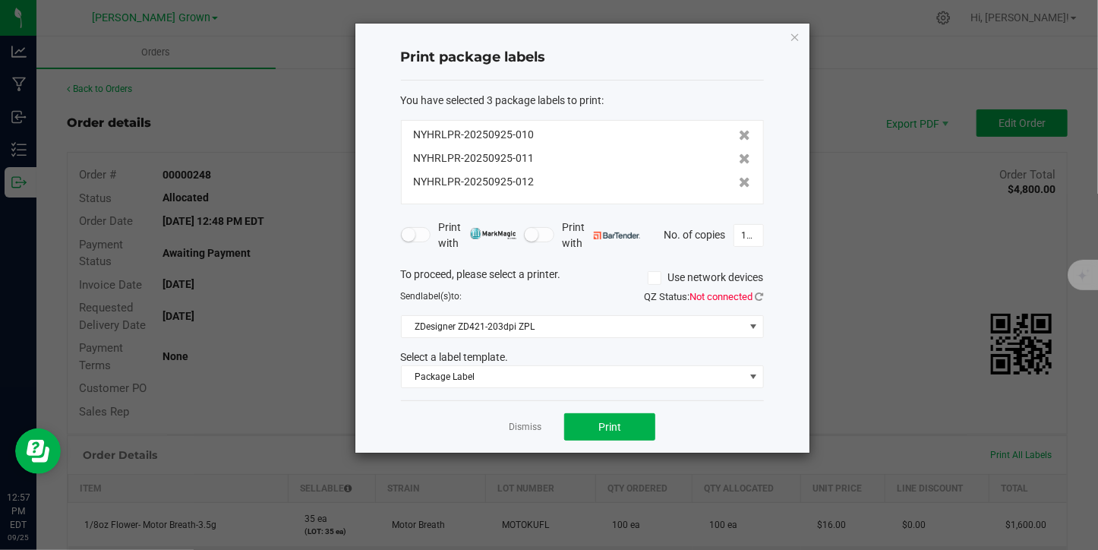
click at [802, 37] on div "Print package labels You have selected 3 package labels to print : NYHRLPR-2025…" at bounding box center [582, 238] width 454 height 429
click at [796, 36] on icon "button" at bounding box center [794, 36] width 11 height 18
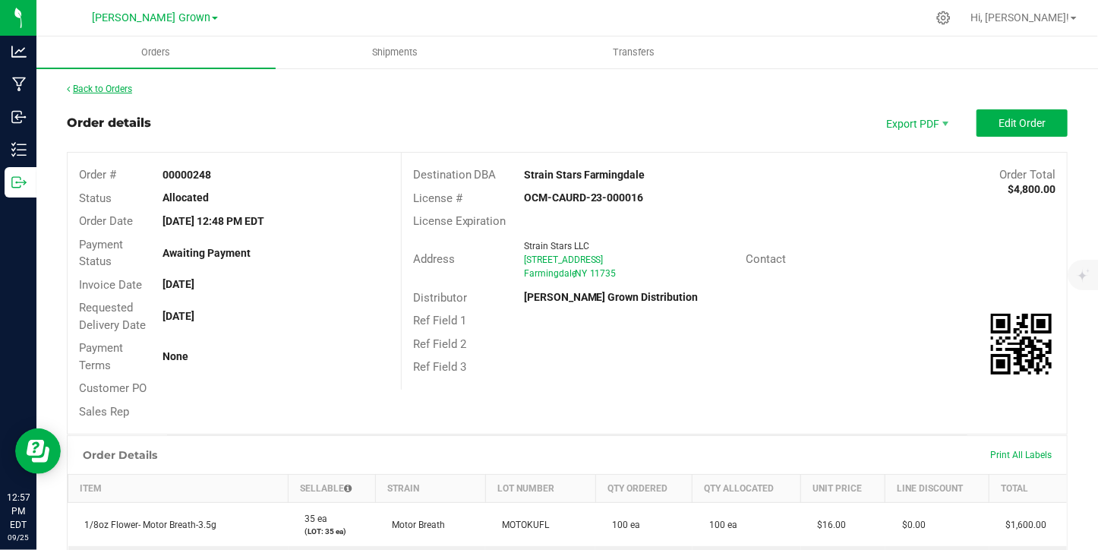
click at [112, 85] on link "Back to Orders" at bounding box center [99, 89] width 65 height 11
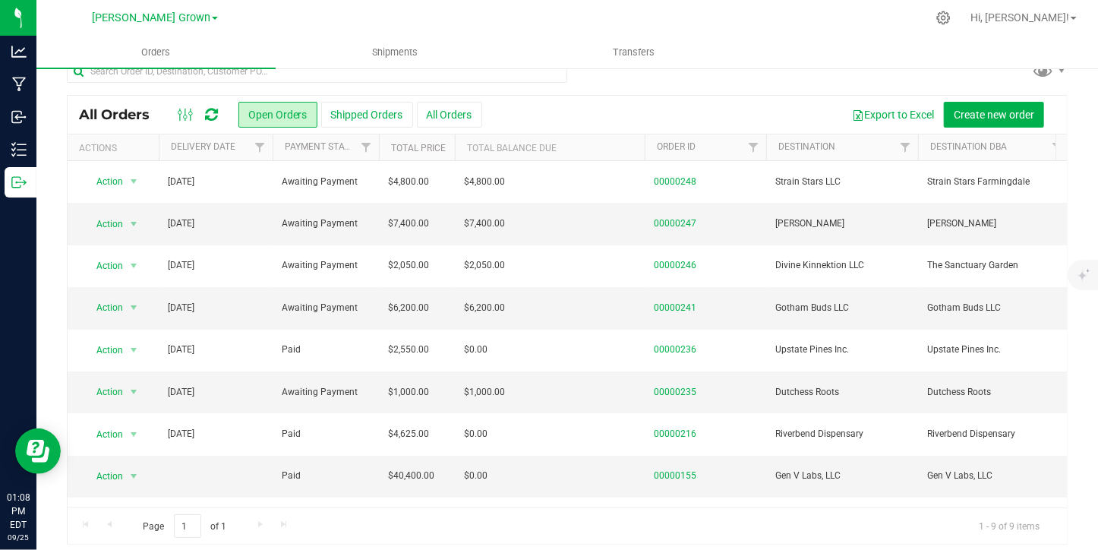
scroll to position [24, 0]
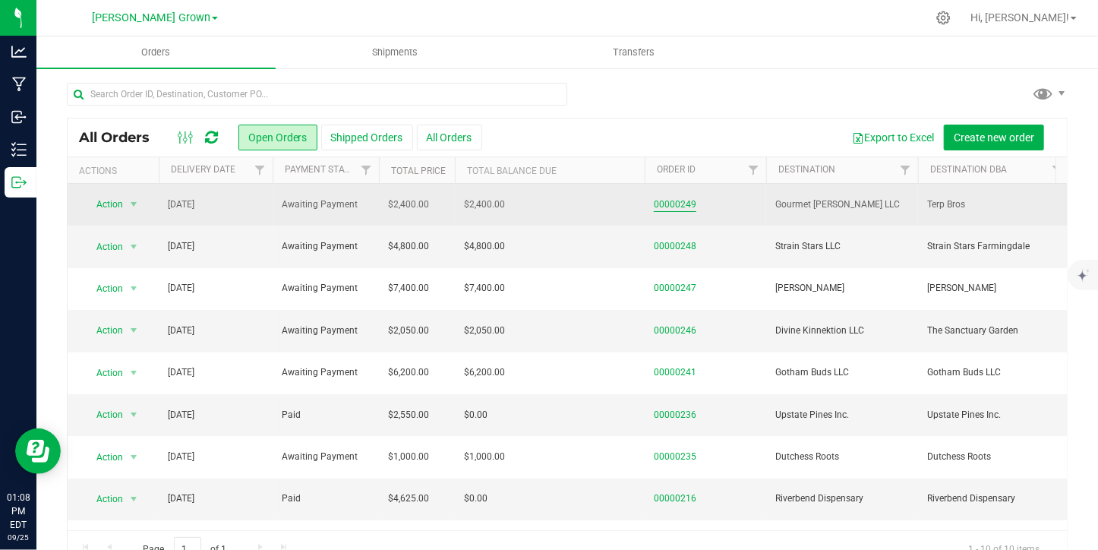
click at [683, 207] on link "00000249" at bounding box center [675, 204] width 43 height 14
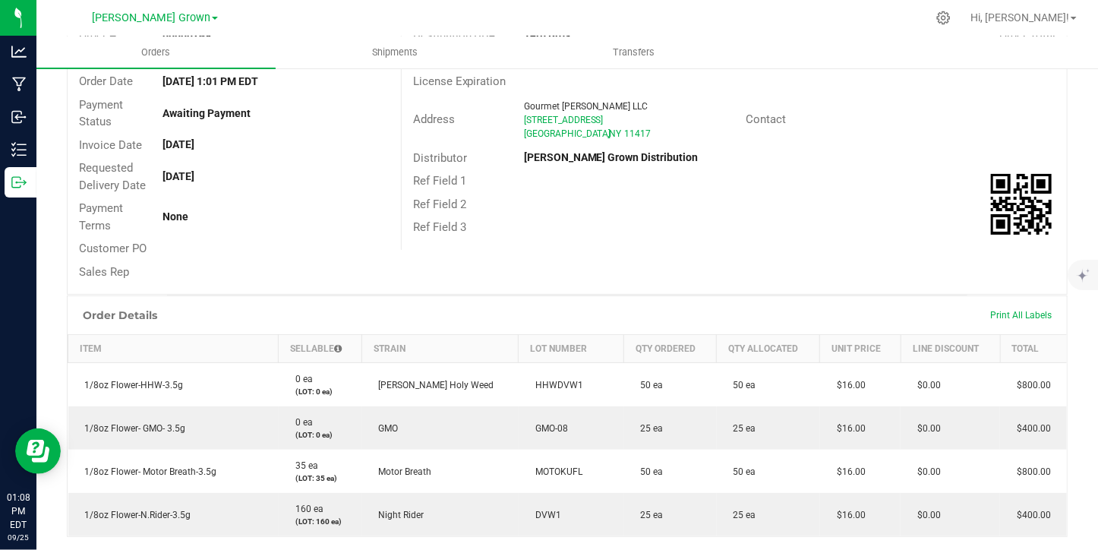
scroll to position [145, 0]
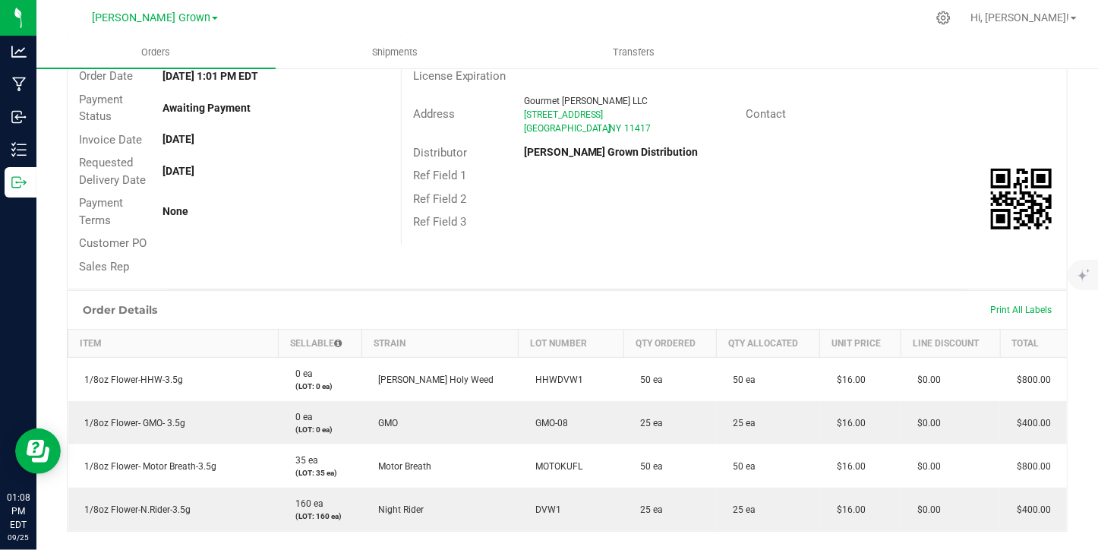
click at [1007, 297] on div "Print All Labels" at bounding box center [1020, 310] width 77 height 32
click at [1002, 310] on span "Print All Labels" at bounding box center [1020, 309] width 61 height 11
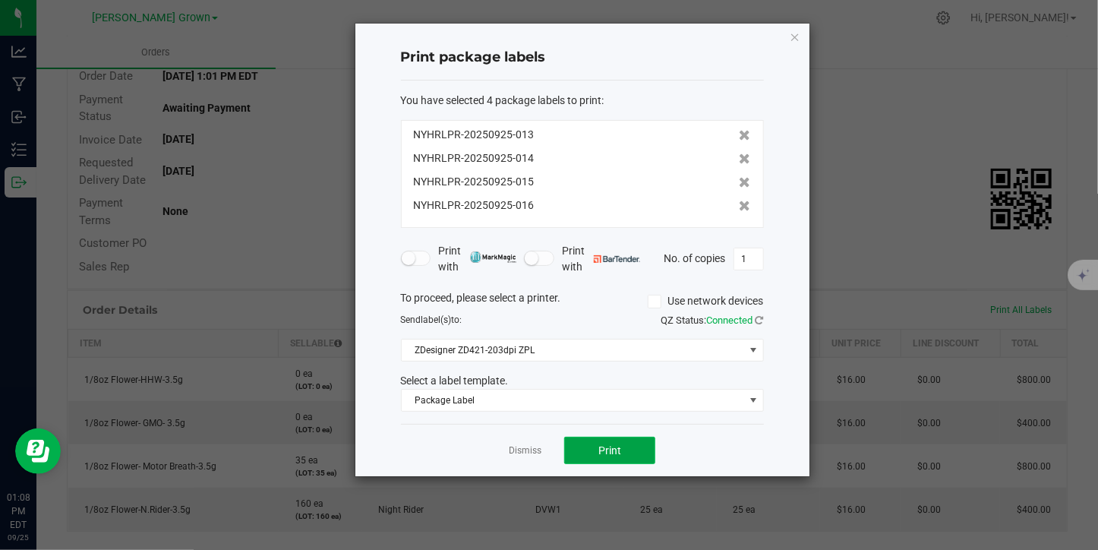
click at [642, 449] on button "Print" at bounding box center [609, 449] width 91 height 27
click at [739, 156] on icon at bounding box center [744, 158] width 11 height 11
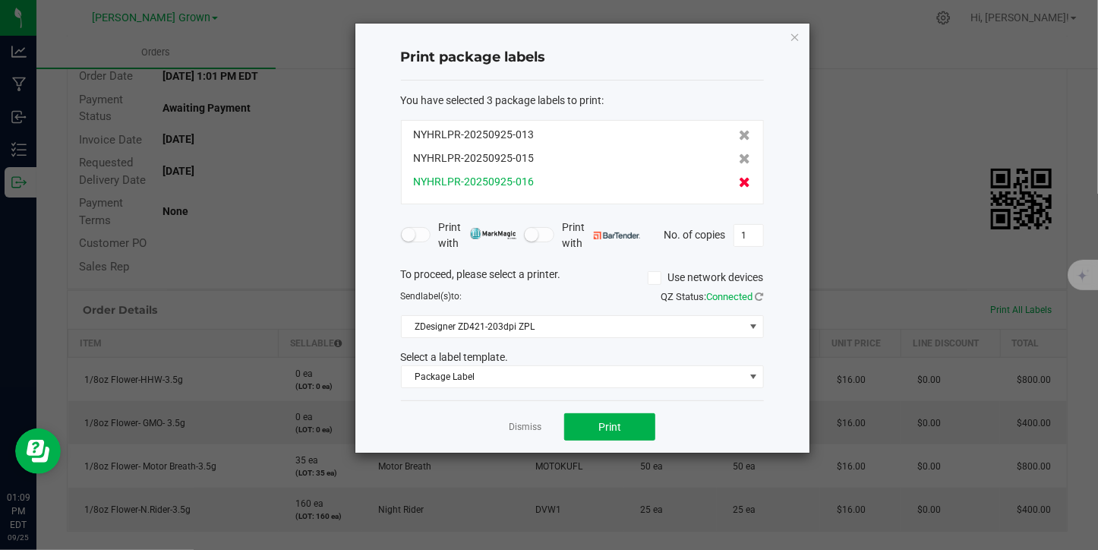
click at [739, 184] on icon at bounding box center [744, 182] width 11 height 11
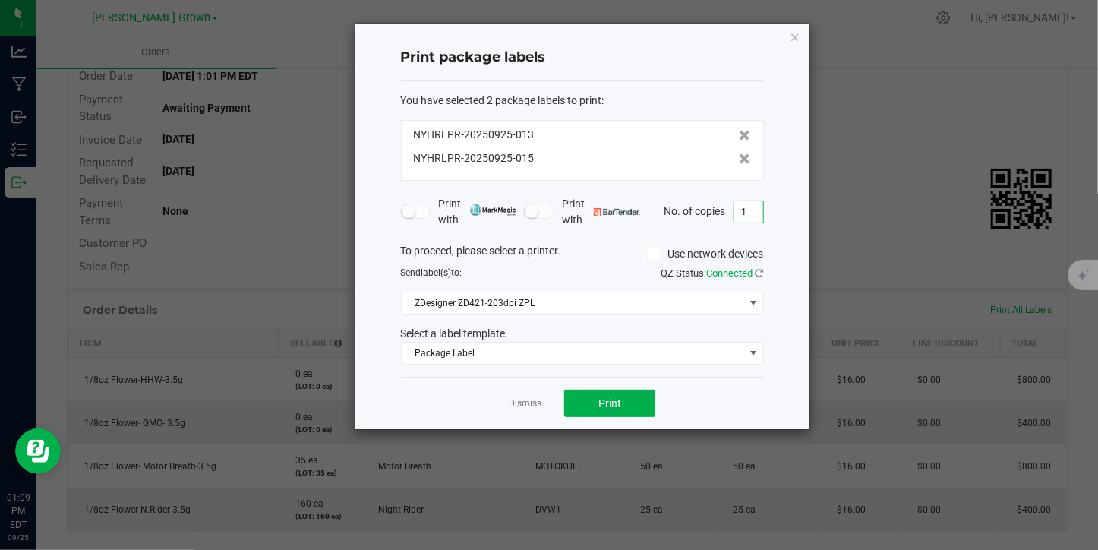
click at [750, 212] on input "1" at bounding box center [748, 211] width 29 height 21
type input "55"
click at [592, 406] on button "Print" at bounding box center [609, 402] width 91 height 27
click at [523, 408] on link "Dismiss" at bounding box center [525, 403] width 33 height 13
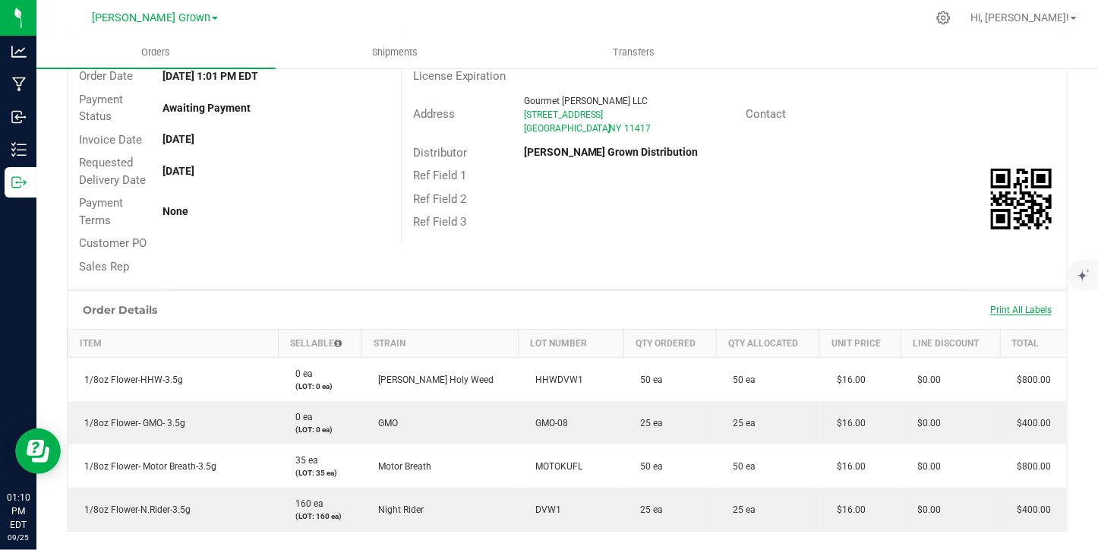
click at [1006, 311] on span "Print All Labels" at bounding box center [1020, 309] width 61 height 11
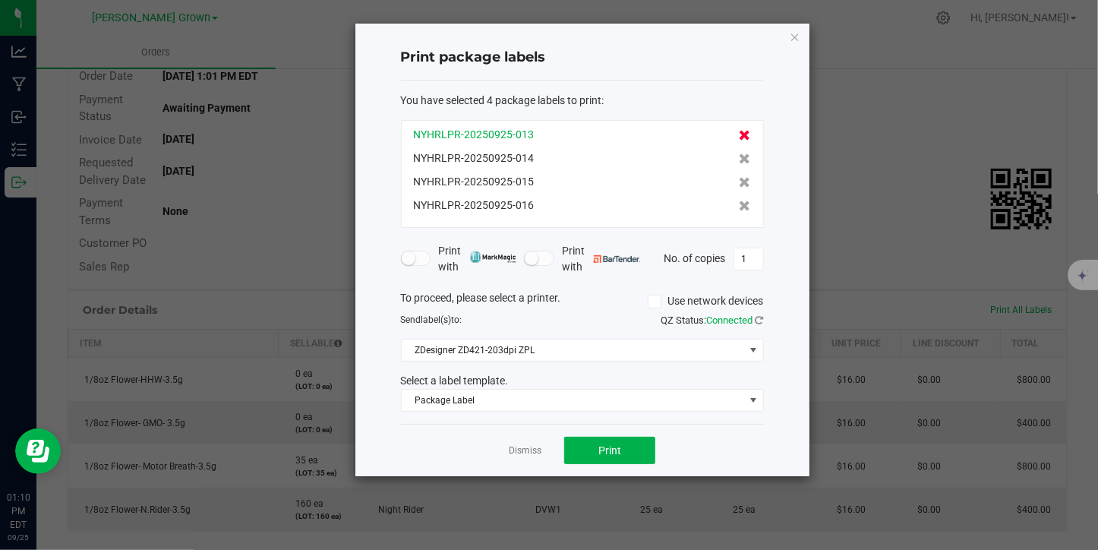
click at [739, 134] on icon at bounding box center [744, 135] width 11 height 11
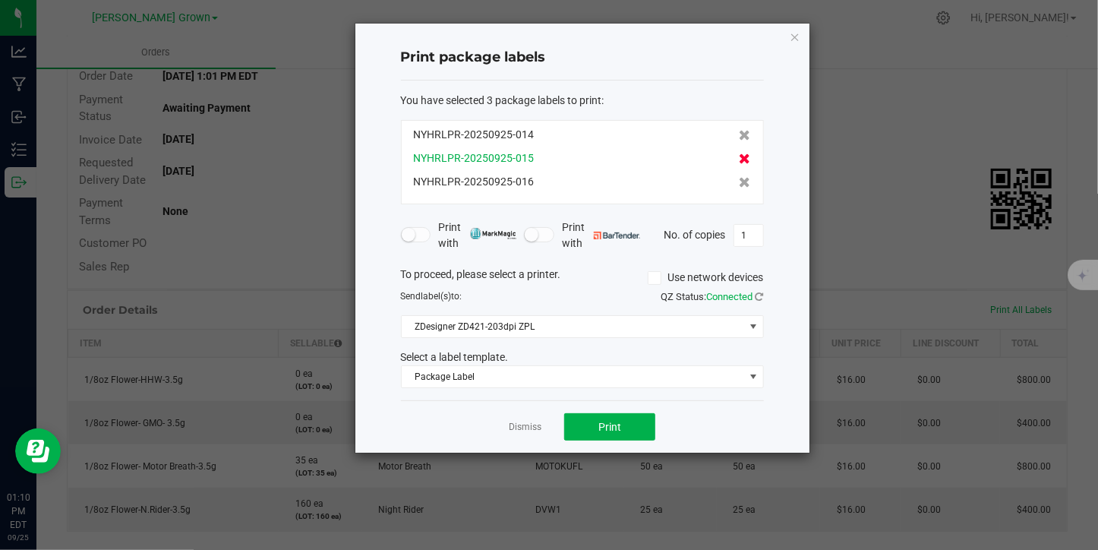
click at [739, 154] on icon at bounding box center [744, 158] width 11 height 11
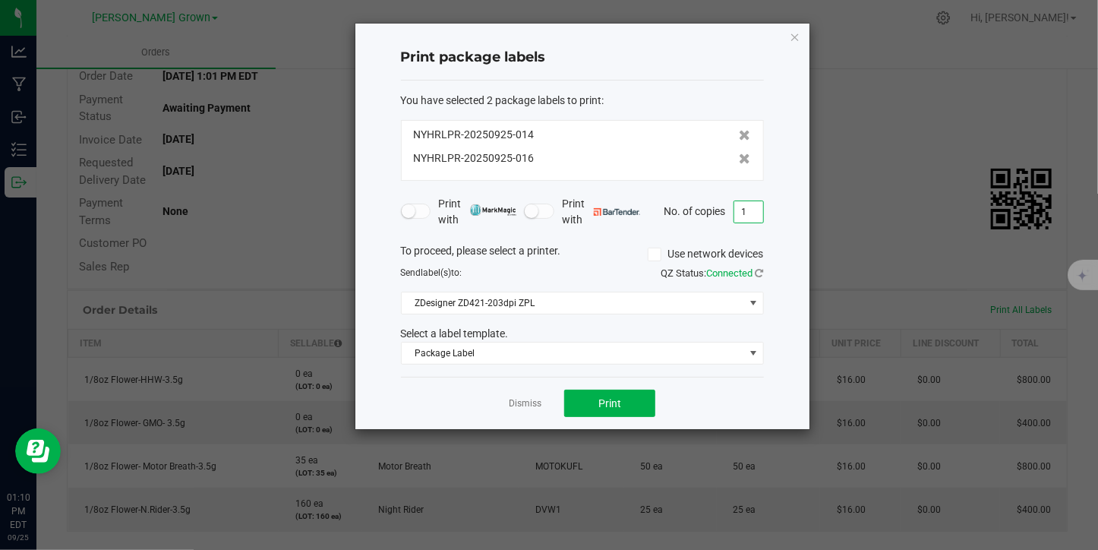
click at [753, 212] on input "1" at bounding box center [748, 211] width 29 height 21
type input "30"
click at [581, 399] on button "Print" at bounding box center [609, 402] width 91 height 27
click at [955, 89] on ngb-modal-window "Print package labels You have selected 2 package labels to print : NYHRLPR-2025…" at bounding box center [554, 275] width 1109 height 550
click at [796, 39] on icon "button" at bounding box center [794, 36] width 11 height 18
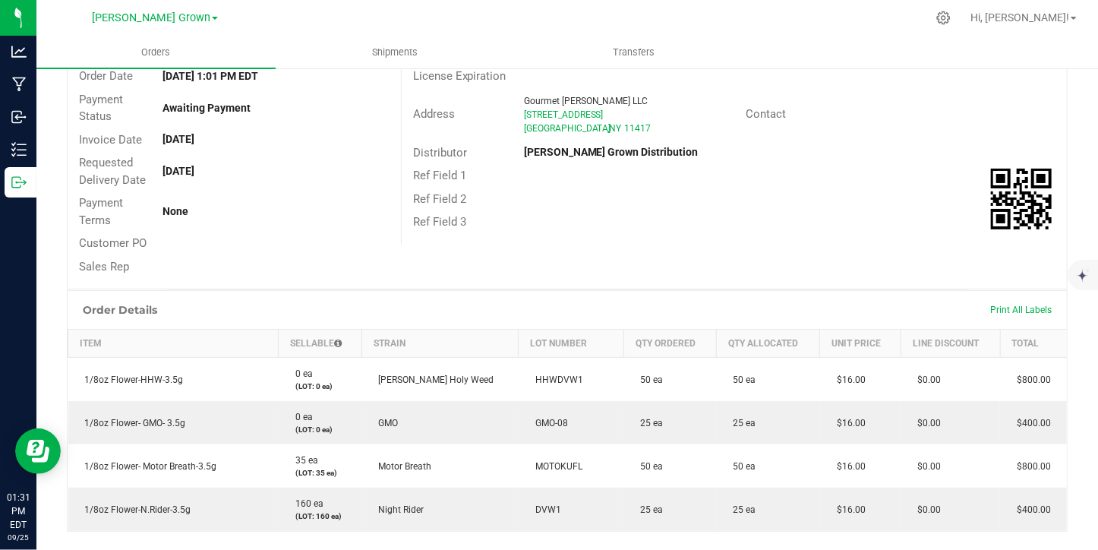
scroll to position [0, 0]
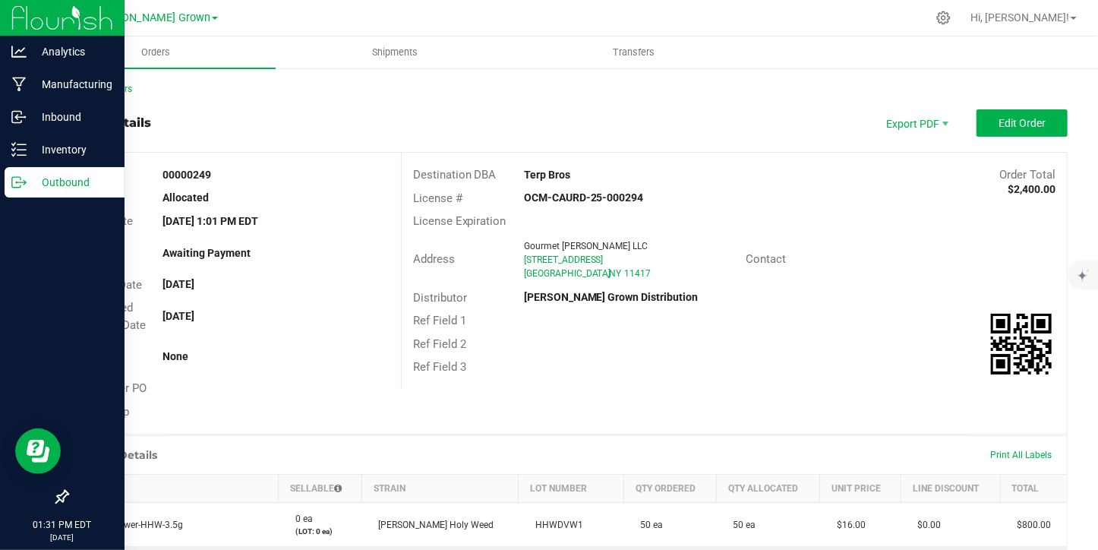
click at [55, 180] on p "Outbound" at bounding box center [72, 182] width 91 height 18
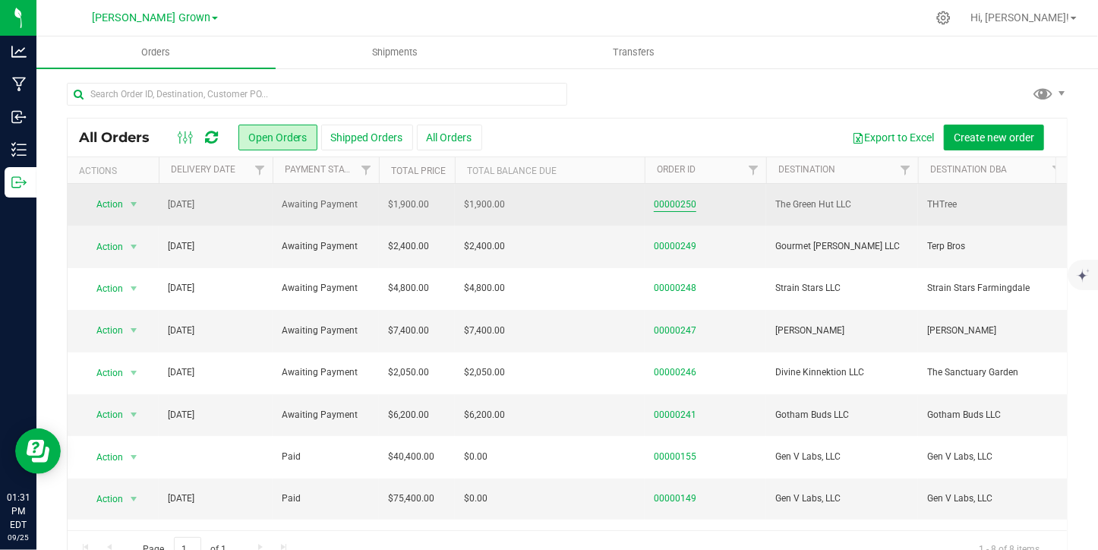
click at [680, 206] on link "00000250" at bounding box center [675, 204] width 43 height 14
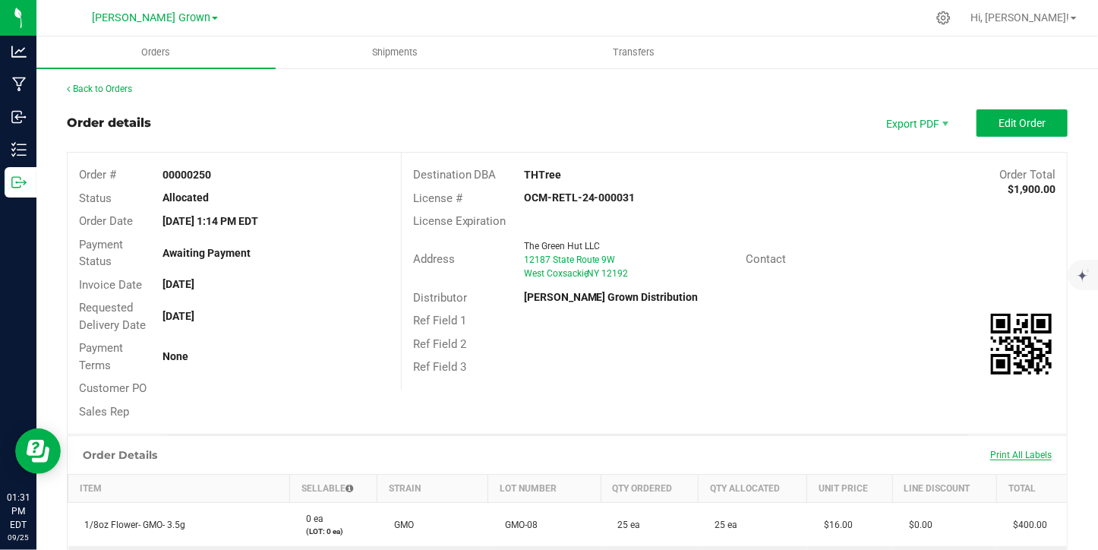
click at [1026, 455] on span "Print All Labels" at bounding box center [1020, 454] width 61 height 11
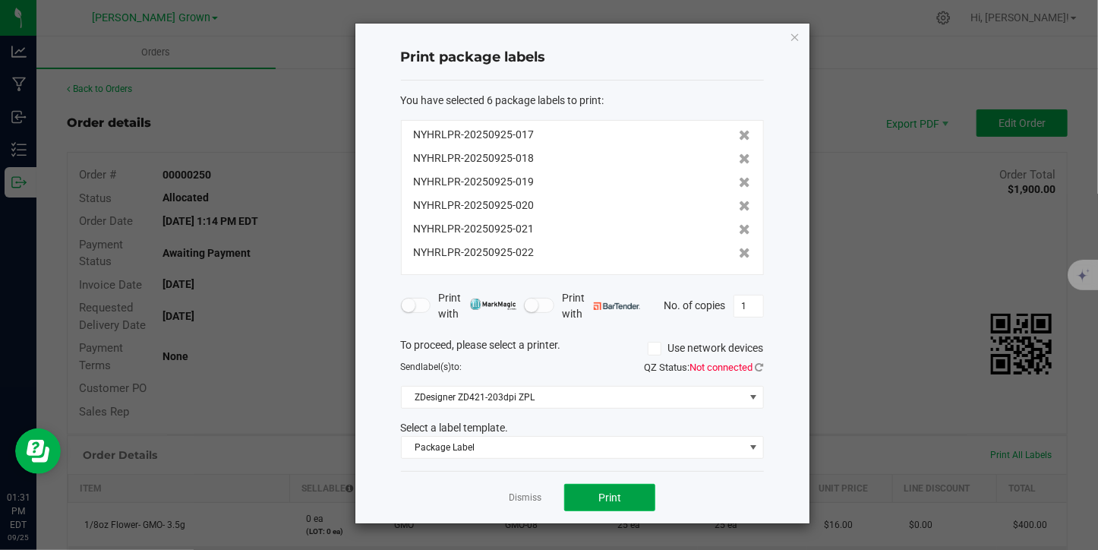
click at [620, 491] on span "Print" at bounding box center [609, 497] width 23 height 12
click at [744, 306] on input "1" at bounding box center [748, 305] width 29 height 21
type input "30"
click at [632, 487] on button "Print" at bounding box center [609, 497] width 91 height 27
